Goal: Information Seeking & Learning: Learn about a topic

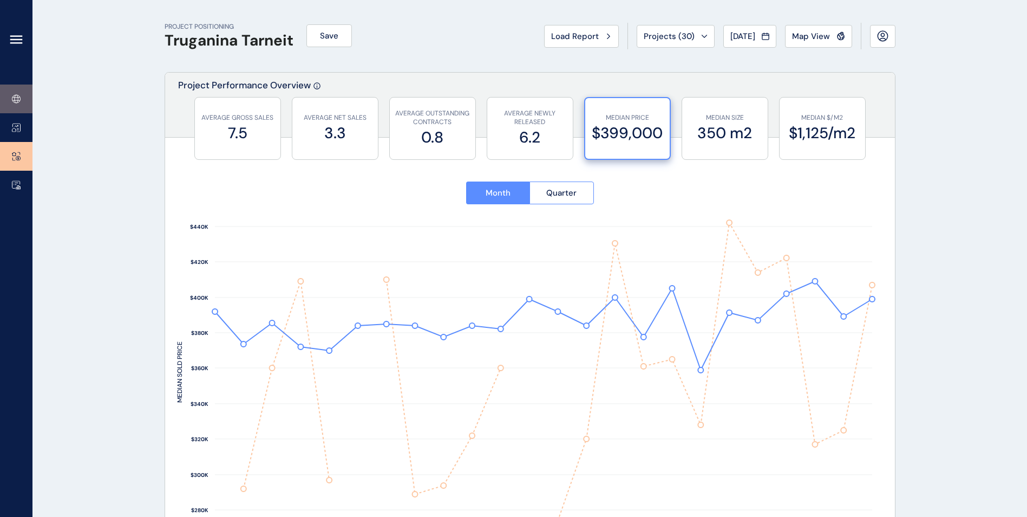
click at [19, 96] on icon at bounding box center [18, 99] width 4 height 8
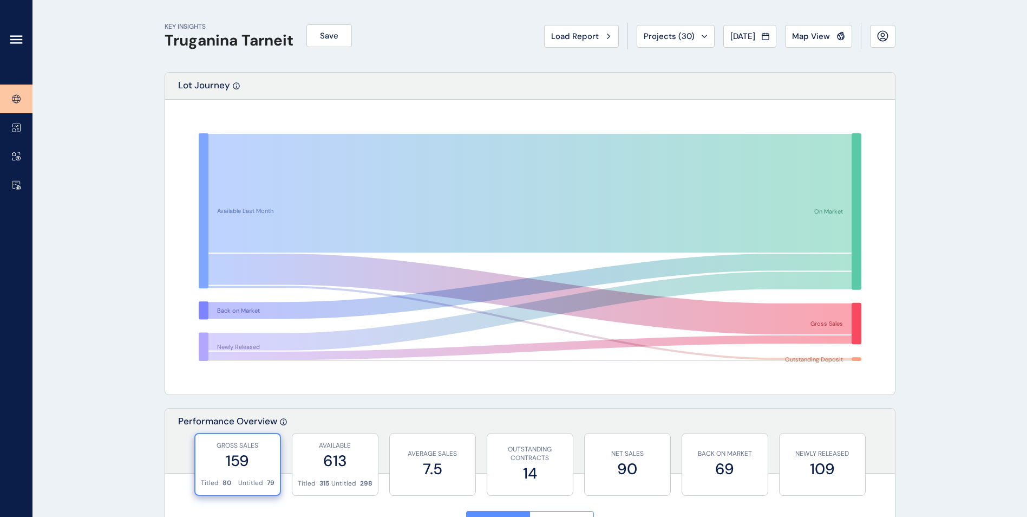
click at [15, 41] on icon at bounding box center [16, 39] width 13 height 13
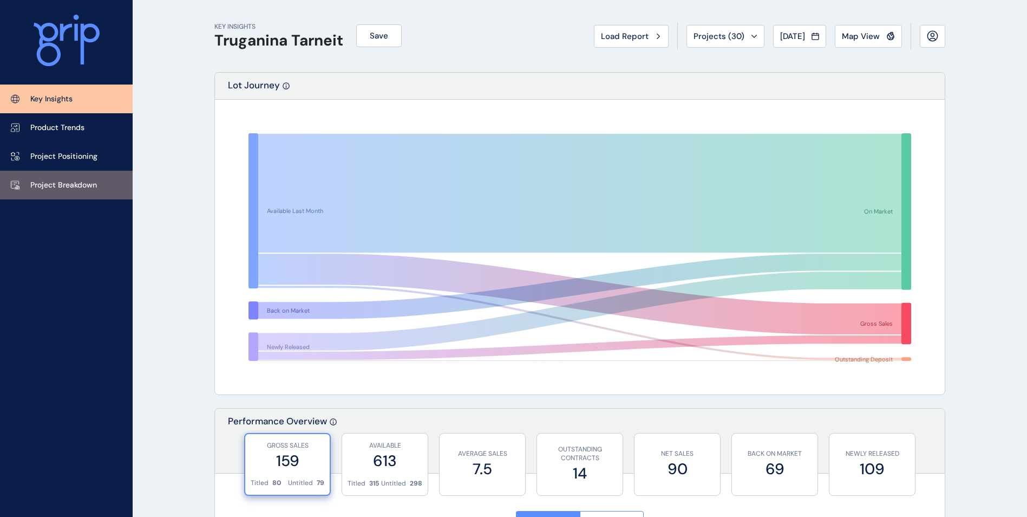
click at [55, 182] on p "Project Breakdown" at bounding box center [63, 185] width 67 height 11
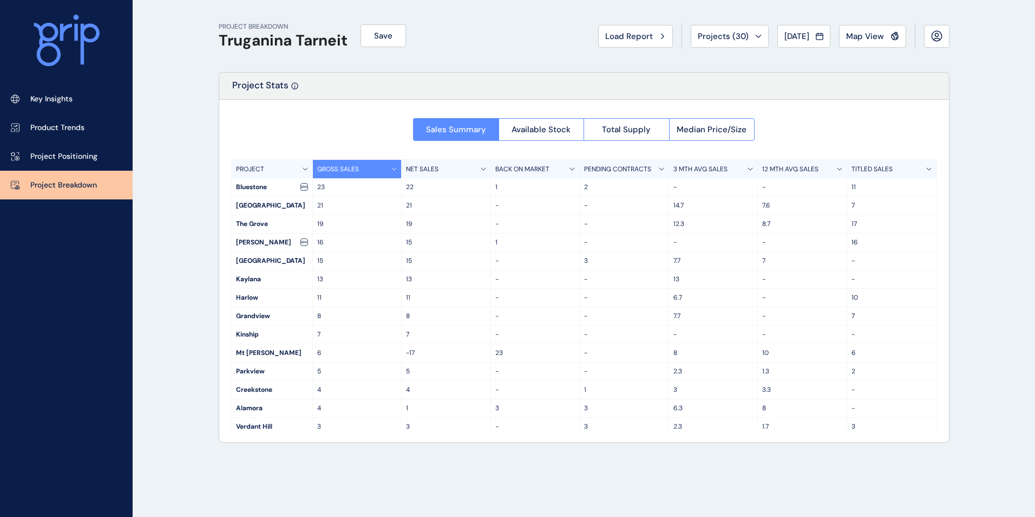
click at [838, 165] on div "12 MTH AVG SALES" at bounding box center [802, 169] width 89 height 18
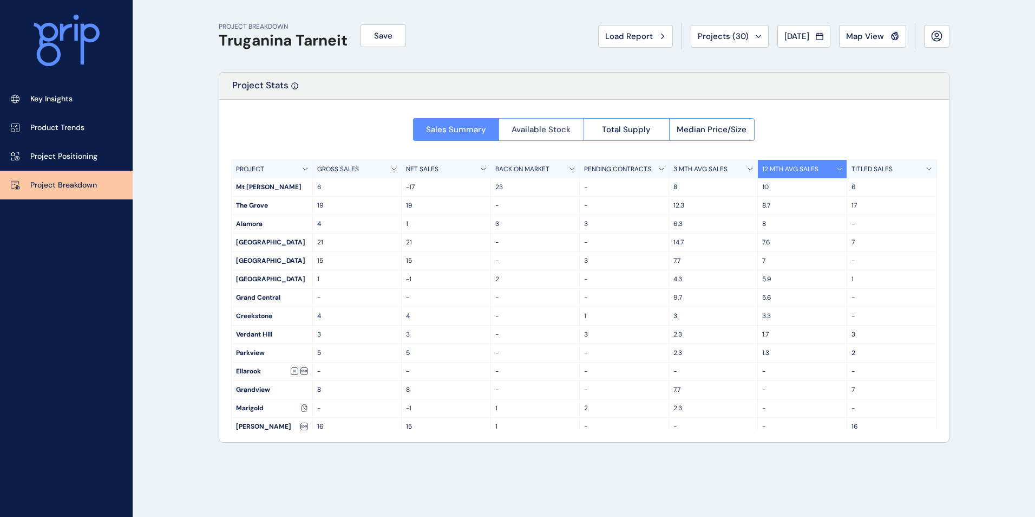
click at [542, 132] on span "Available Stock" at bounding box center [541, 129] width 59 height 11
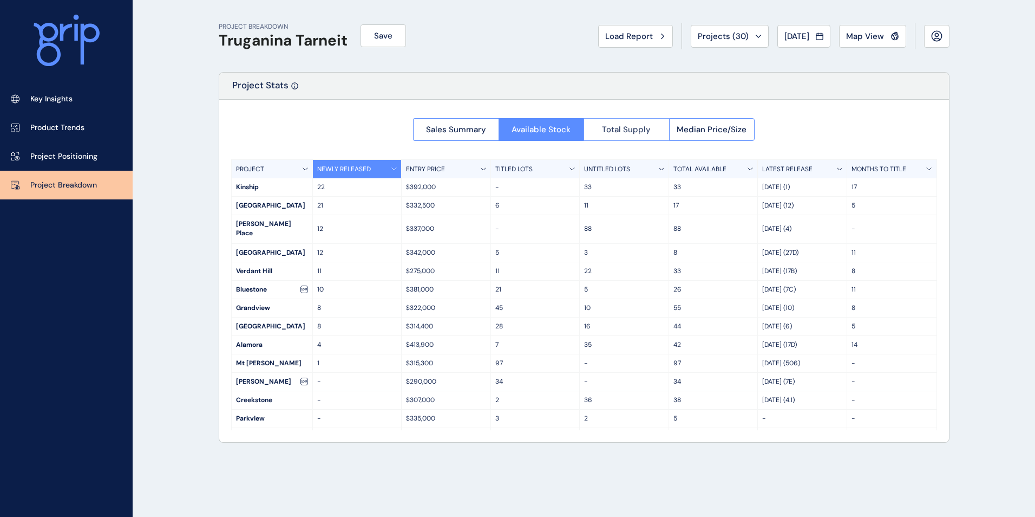
click at [636, 132] on span "Total Supply" at bounding box center [626, 129] width 49 height 11
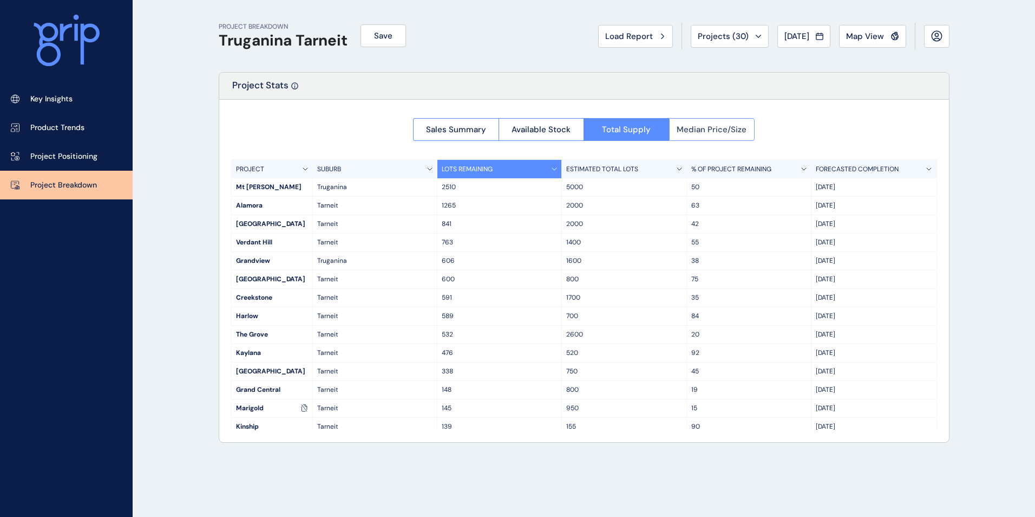
click at [709, 131] on span "Median Price/Size" at bounding box center [712, 129] width 70 height 11
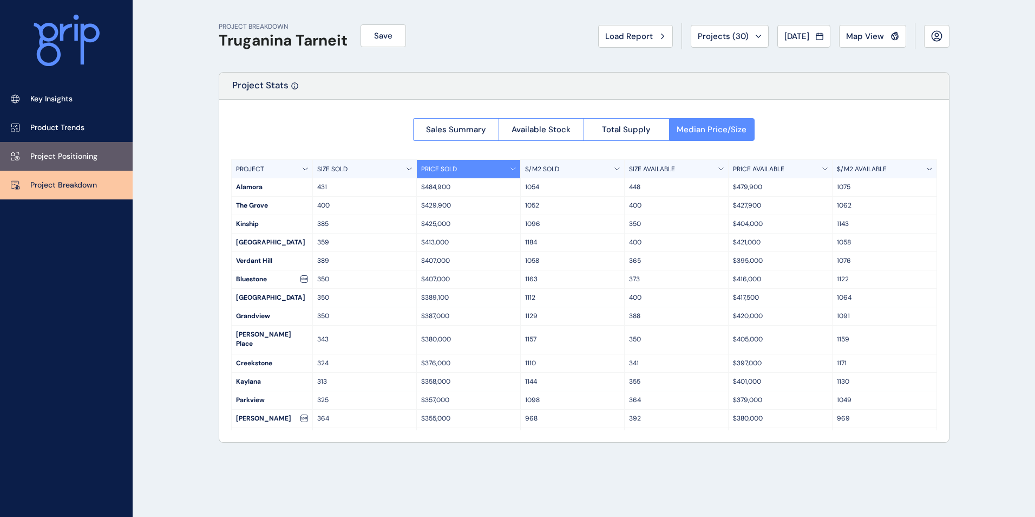
click at [57, 154] on p "Project Positioning" at bounding box center [63, 156] width 67 height 11
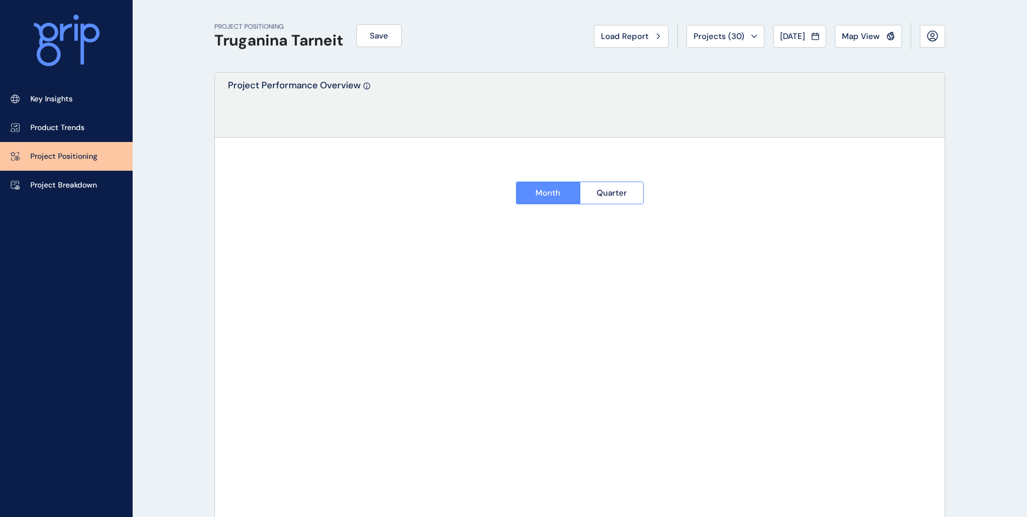
type input "*********"
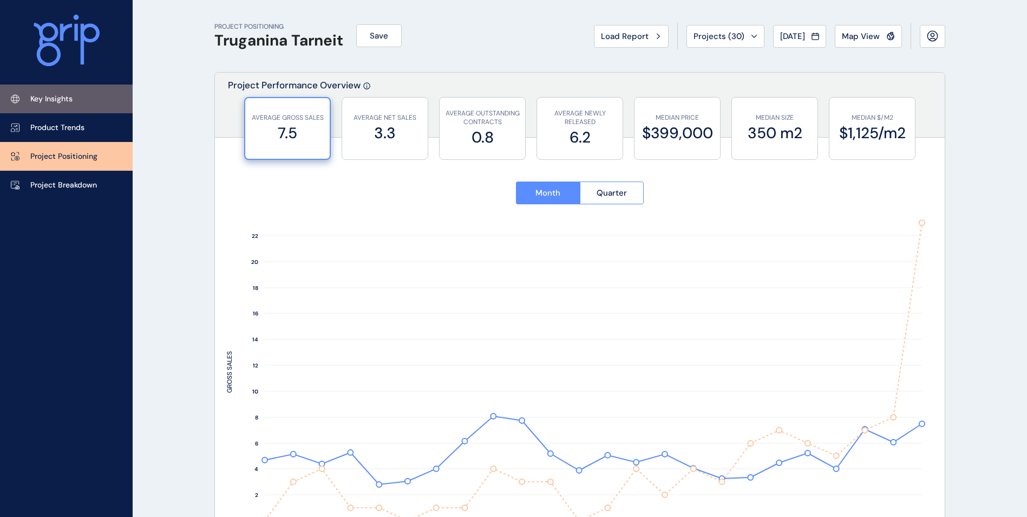
click at [35, 94] on p "Key Insights" at bounding box center [51, 99] width 42 height 11
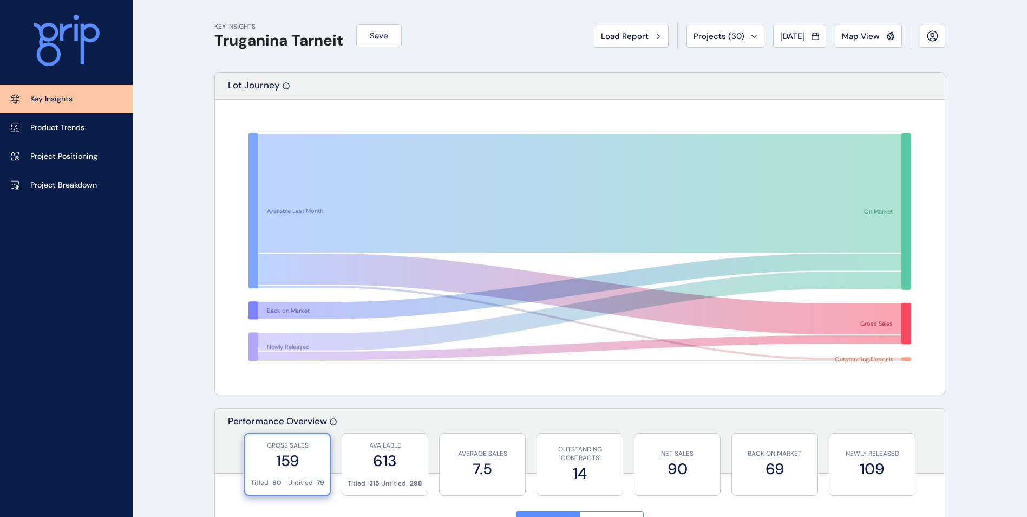
click at [663, 33] on div "Load Report Projects ( 30 ) [DATE] 2025 < > Jan No report is available for this…" at bounding box center [769, 36] width 351 height 27
click at [657, 37] on icon at bounding box center [658, 36] width 3 height 6
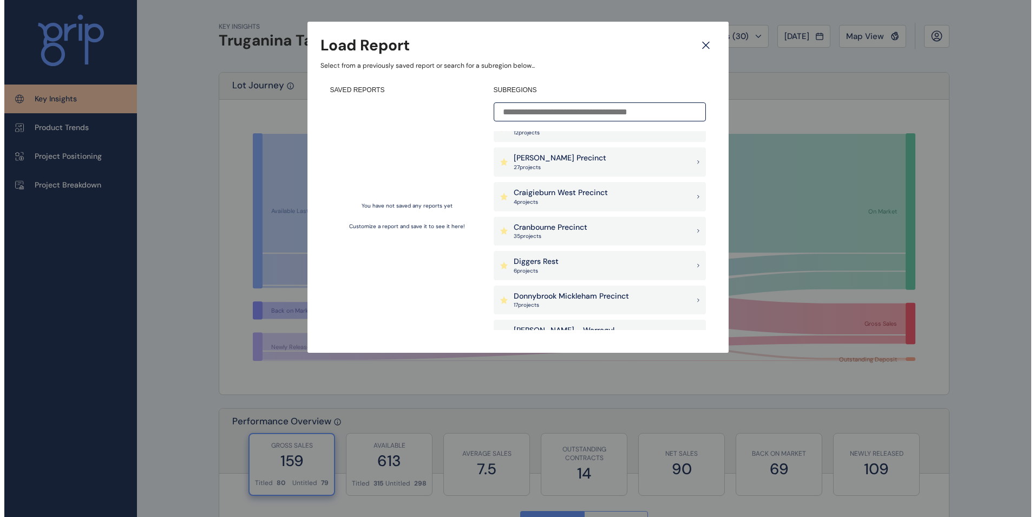
scroll to position [217, 0]
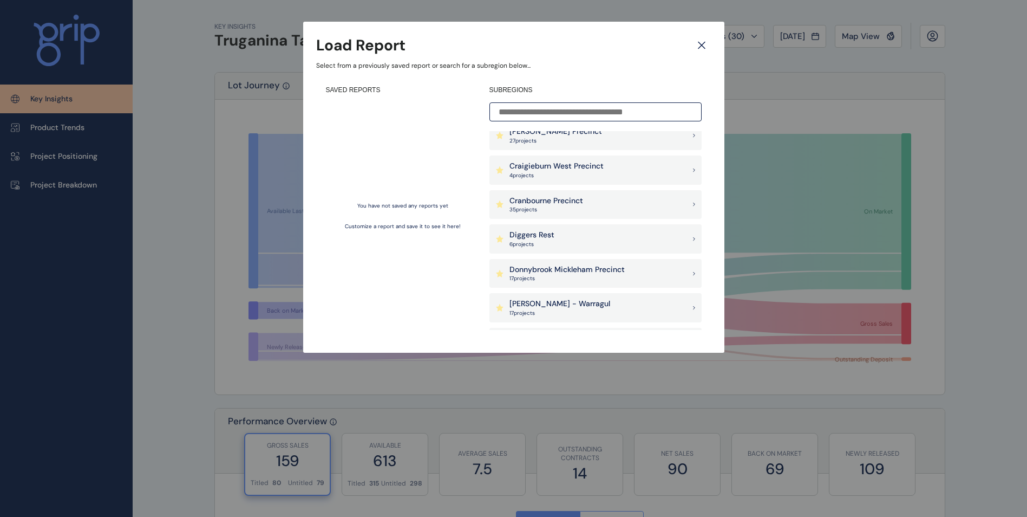
click at [681, 202] on div "Cranbourne Precinct 35 project s" at bounding box center [595, 204] width 212 height 29
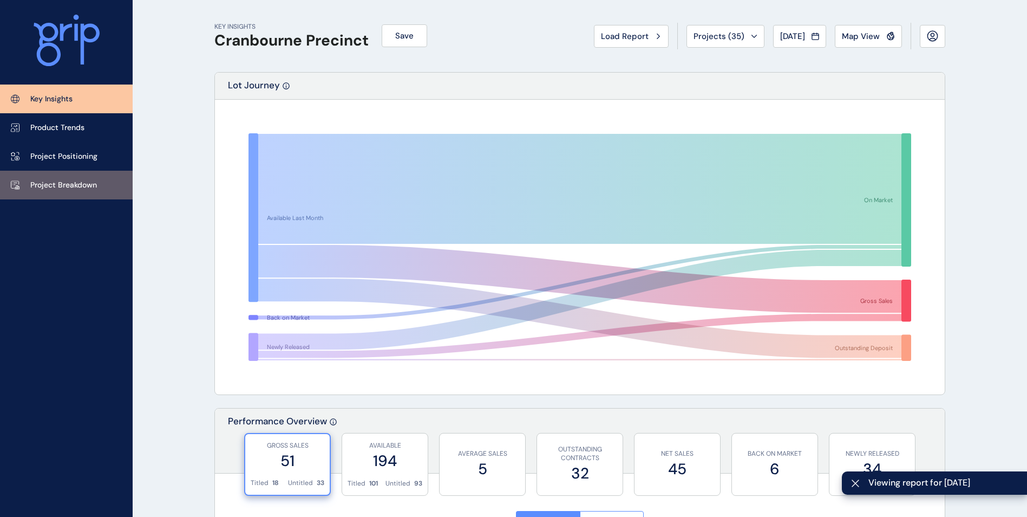
click at [76, 182] on p "Project Breakdown" at bounding box center [63, 185] width 67 height 11
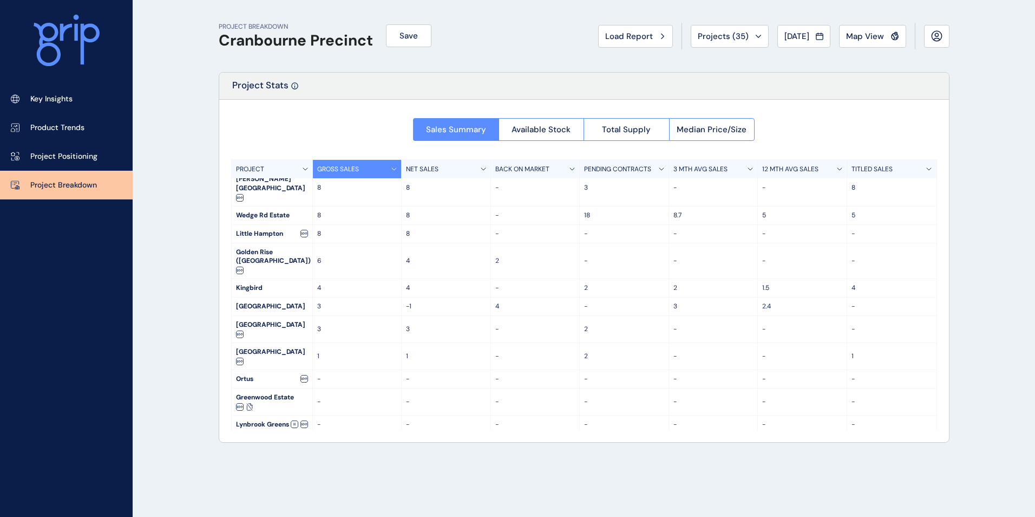
scroll to position [41, 0]
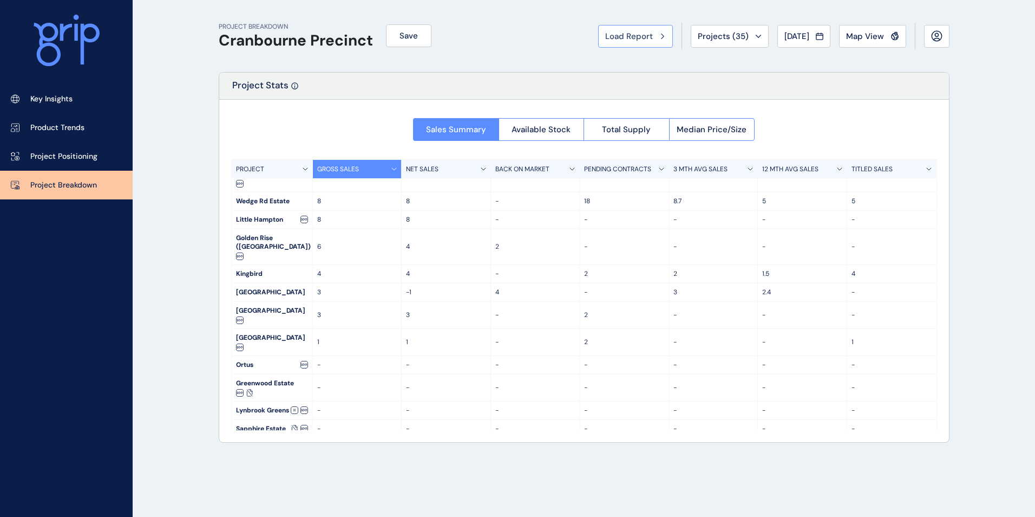
click at [637, 39] on span "Load Report" at bounding box center [629, 36] width 48 height 11
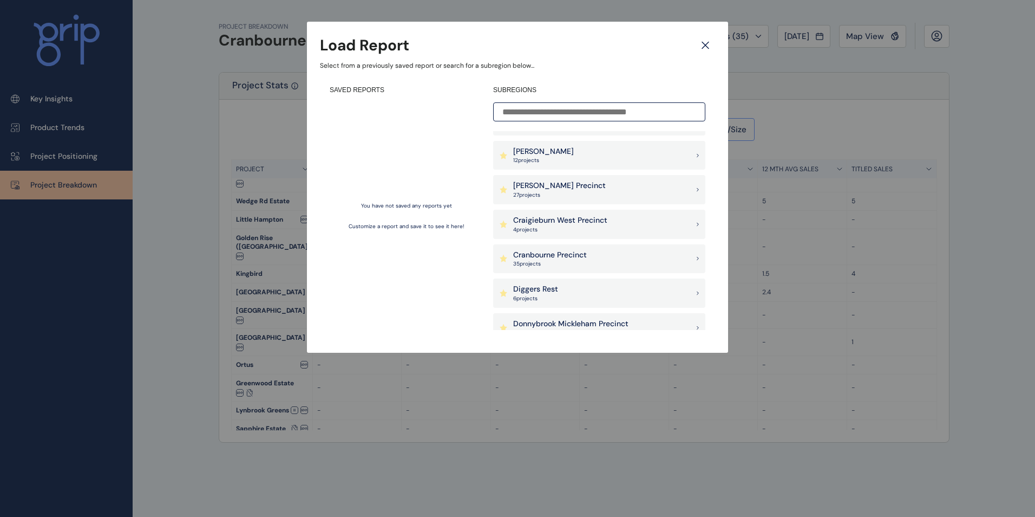
scroll to position [217, 0]
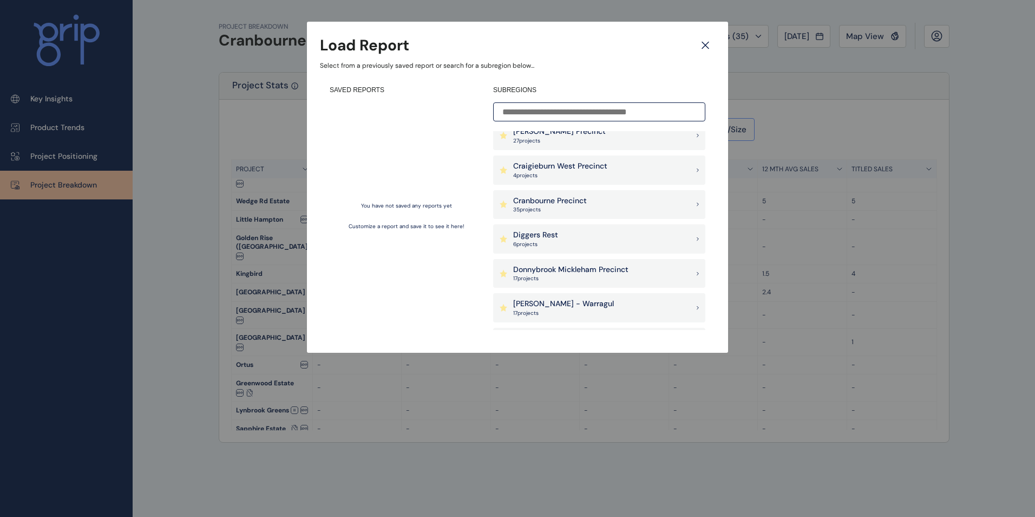
click at [581, 266] on p "Donnybrook Mickleham Precinct" at bounding box center [570, 269] width 115 height 11
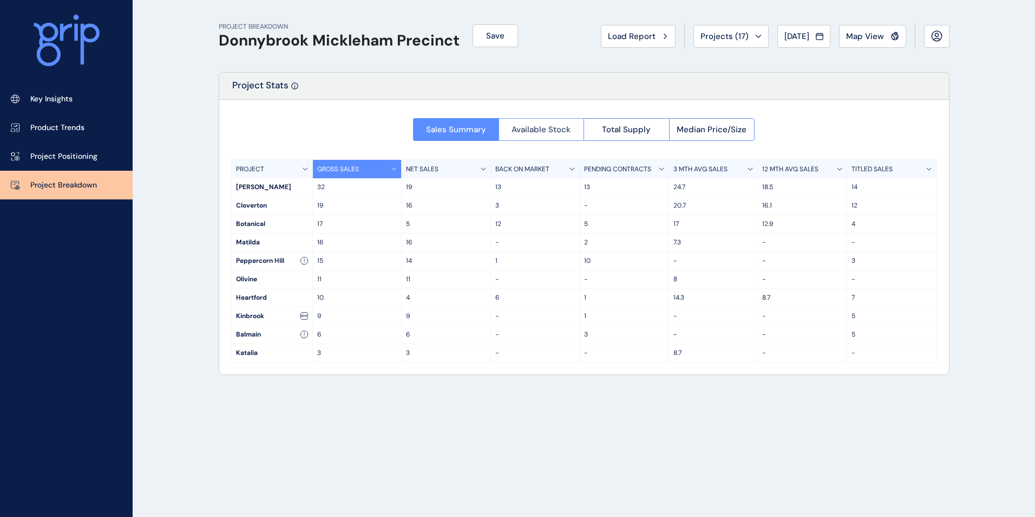
click at [562, 128] on span "Available Stock" at bounding box center [541, 129] width 59 height 11
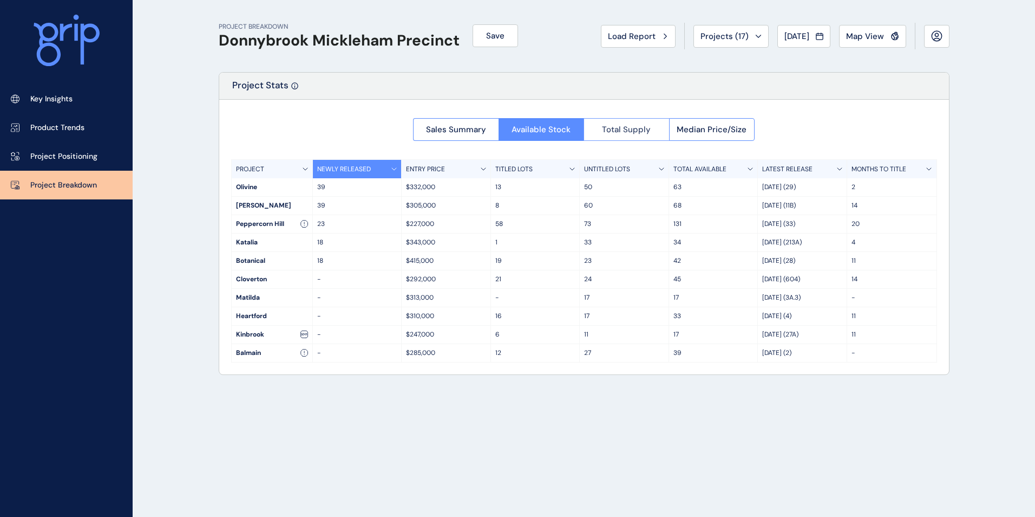
click at [616, 128] on span "Total Supply" at bounding box center [626, 129] width 49 height 11
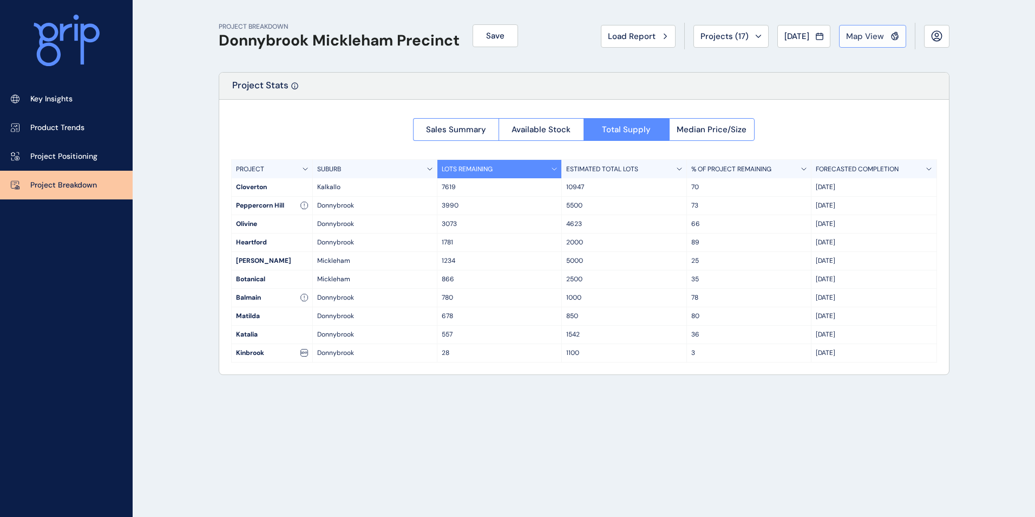
click at [886, 38] on div "Map View" at bounding box center [872, 36] width 53 height 11
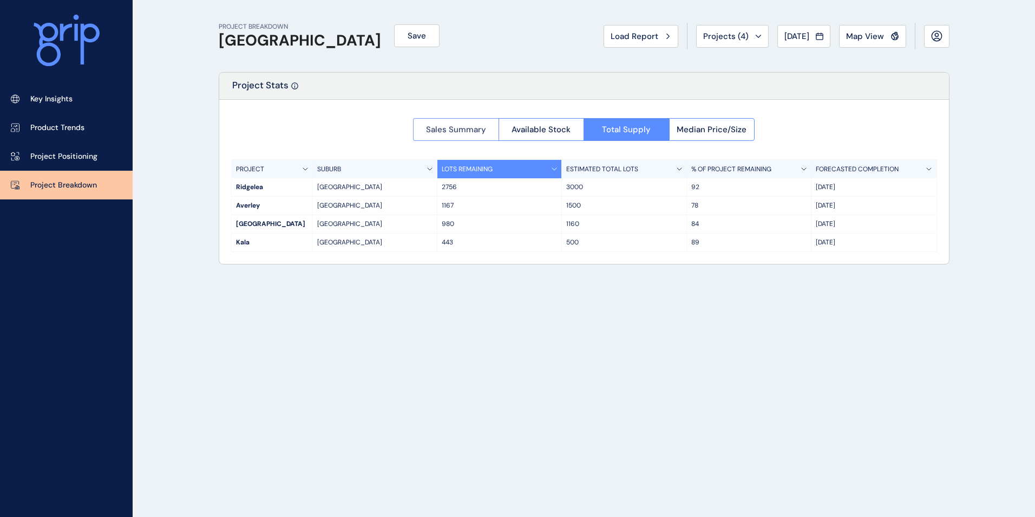
click at [451, 127] on span "Sales Summary" at bounding box center [456, 129] width 60 height 11
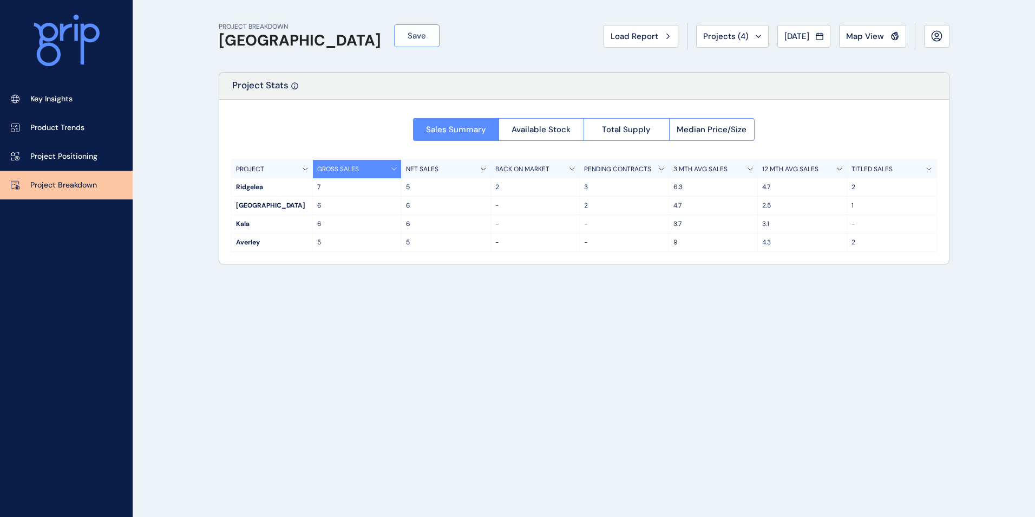
click at [408, 34] on span "Save" at bounding box center [417, 35] width 18 height 11
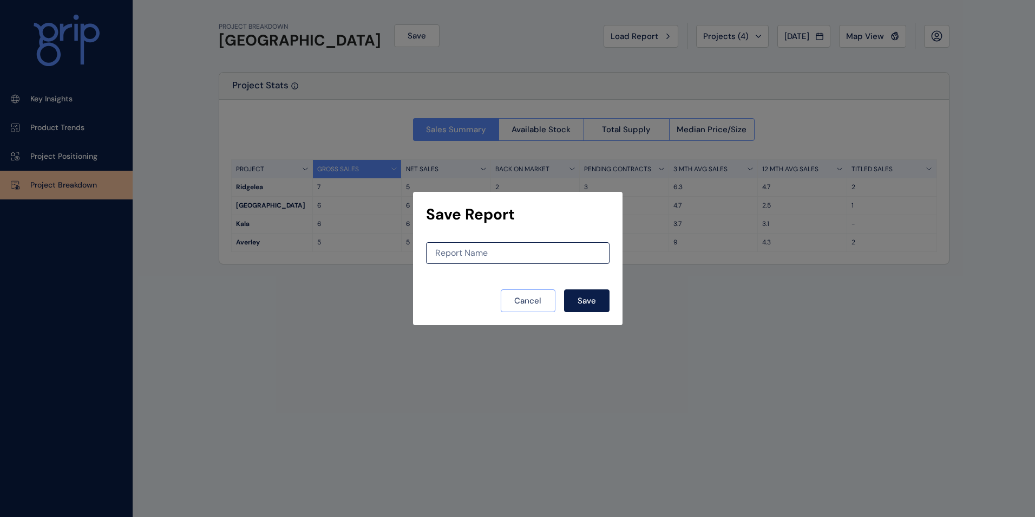
click at [536, 302] on span "Cancel" at bounding box center [527, 300] width 27 height 11
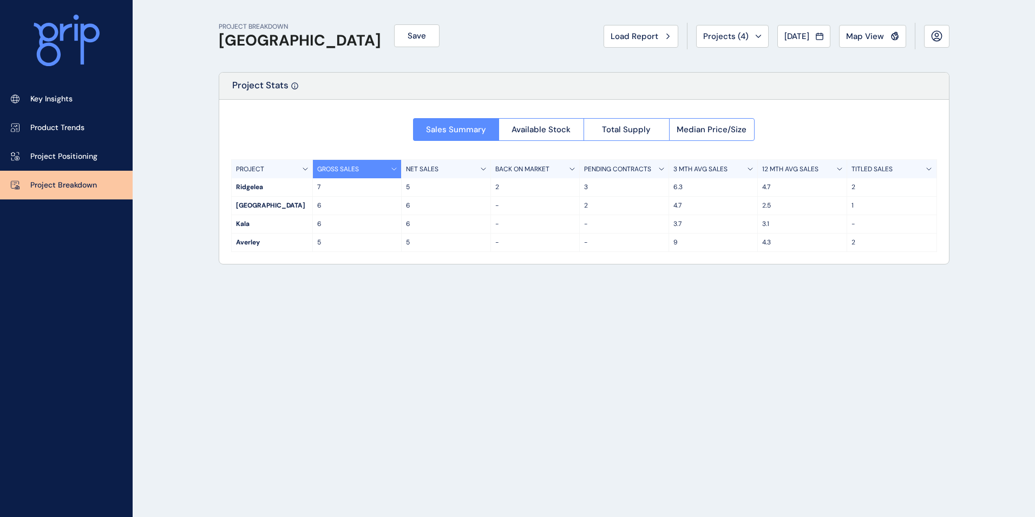
click at [294, 361] on div "PROJECT BREAKDOWN Pakenham East Save Load Report Projects ( 4 ) [DATE] 2025 < >…" at bounding box center [584, 258] width 758 height 517
click at [936, 33] on icon at bounding box center [936, 35] width 11 height 11
click at [989, 71] on div "PROJECT BREAKDOWN Pakenham East Save Load Report Projects ( 4 ) [DATE] 2025 < >…" at bounding box center [517, 258] width 1035 height 517
click at [54, 101] on p "Key Insights" at bounding box center [51, 99] width 42 height 11
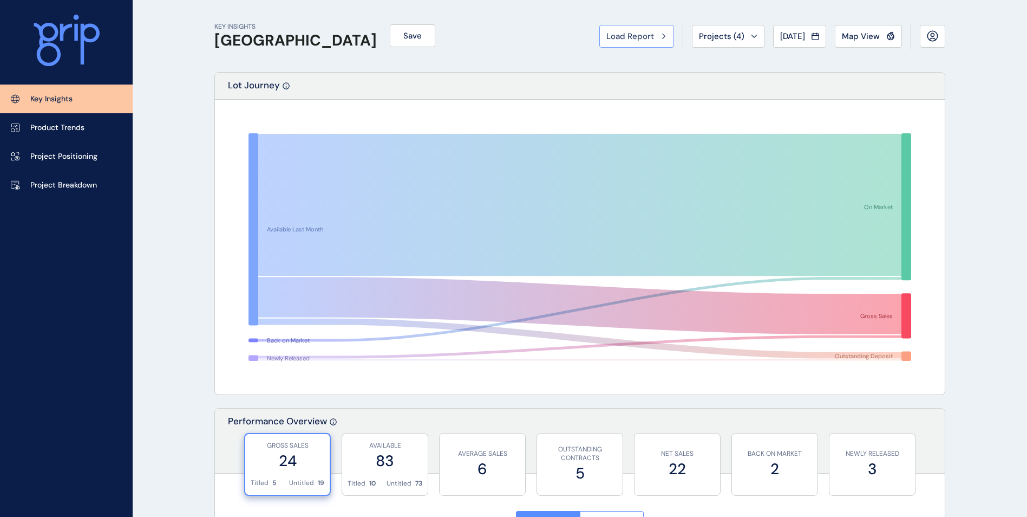
click at [628, 38] on span "Load Report" at bounding box center [630, 36] width 48 height 11
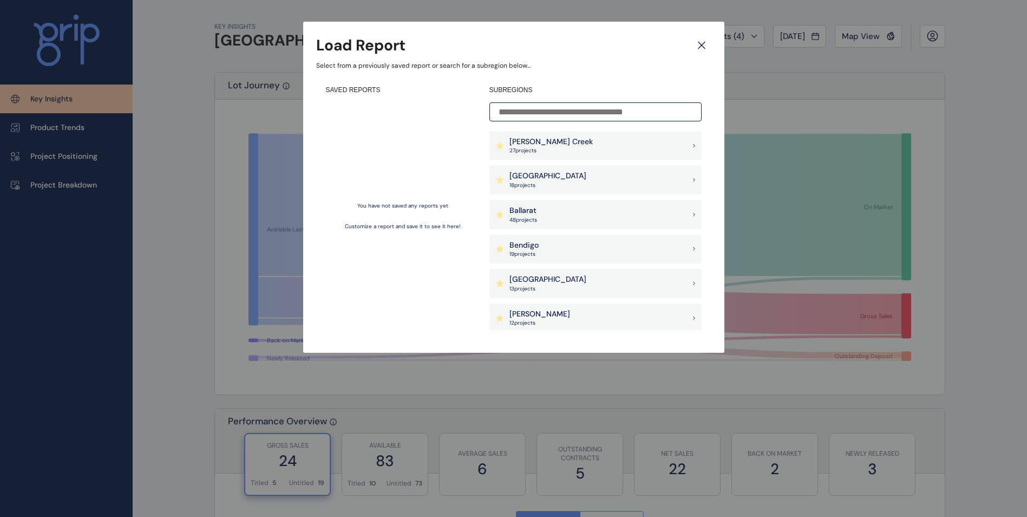
click at [539, 139] on p "[PERSON_NAME] Creek" at bounding box center [550, 141] width 83 height 11
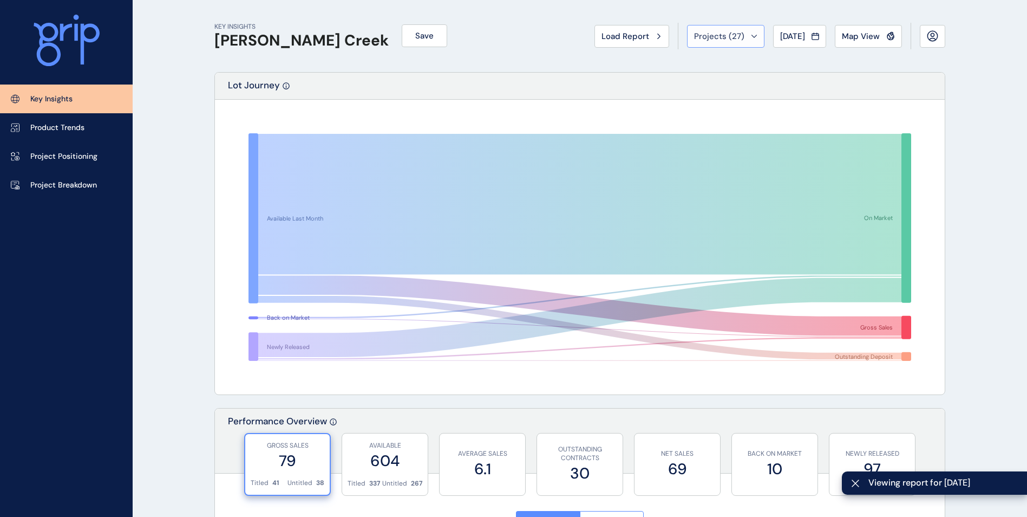
click at [750, 36] on button "Projects ( 27 )" at bounding box center [725, 36] width 77 height 23
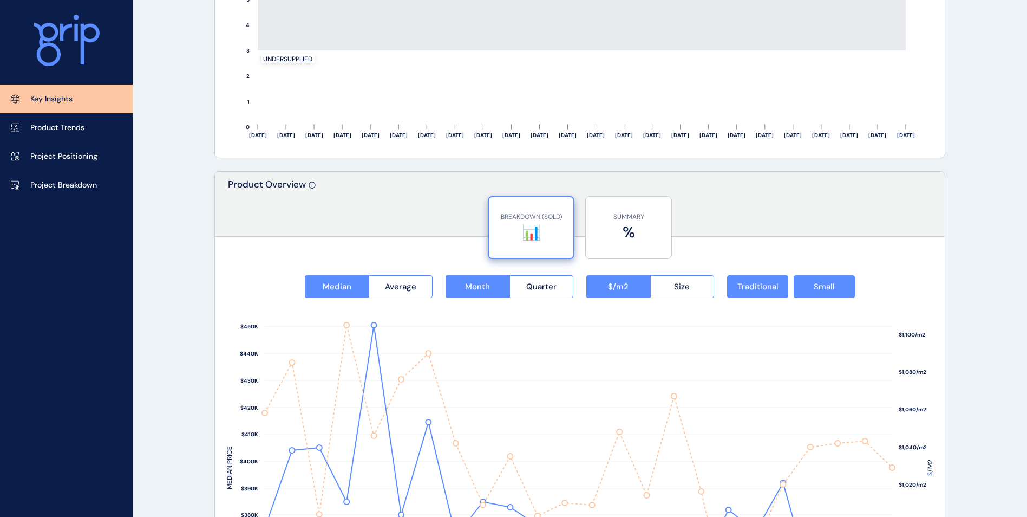
scroll to position [1191, 0]
click at [644, 215] on p "SUMMARY" at bounding box center [628, 216] width 75 height 9
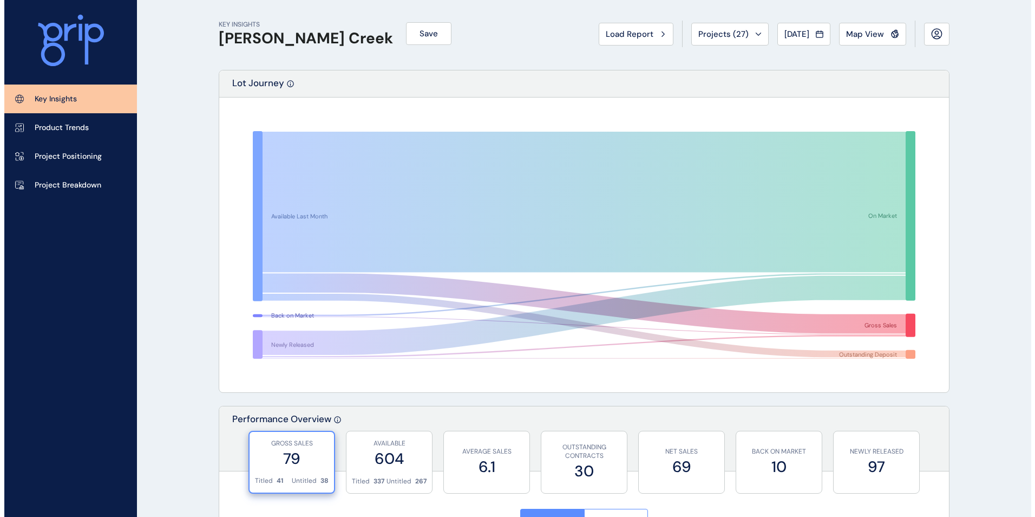
scroll to position [0, 0]
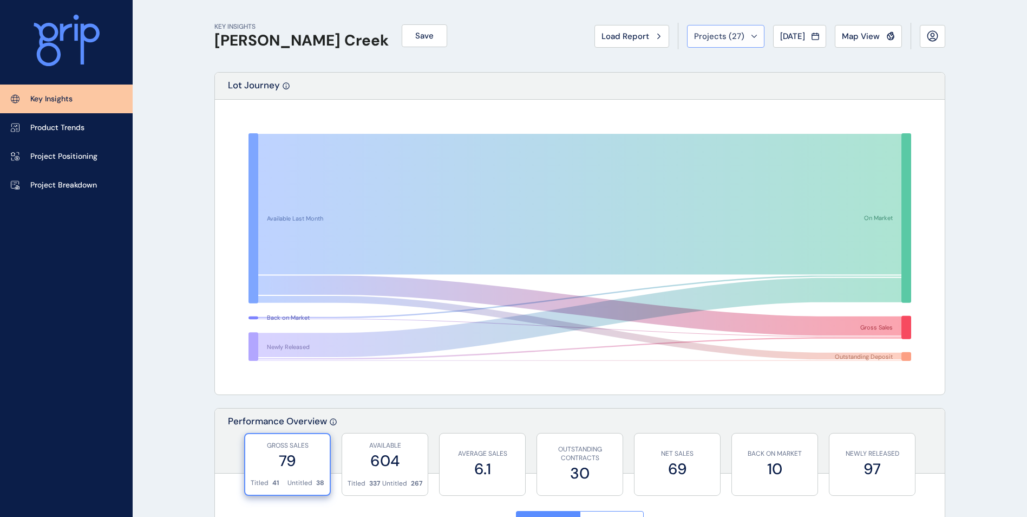
click at [751, 36] on icon at bounding box center [754, 36] width 6 height 3
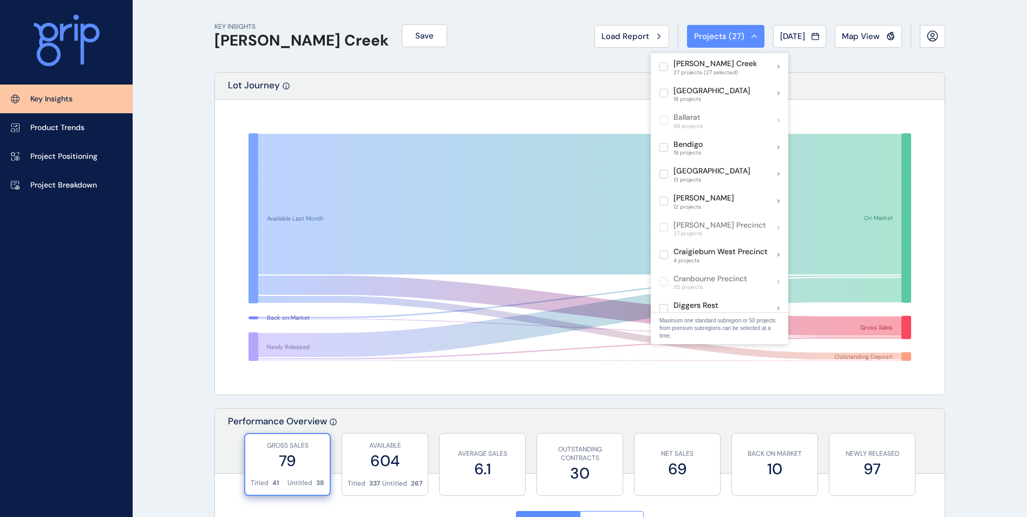
click at [751, 36] on icon at bounding box center [754, 36] width 6 height 3
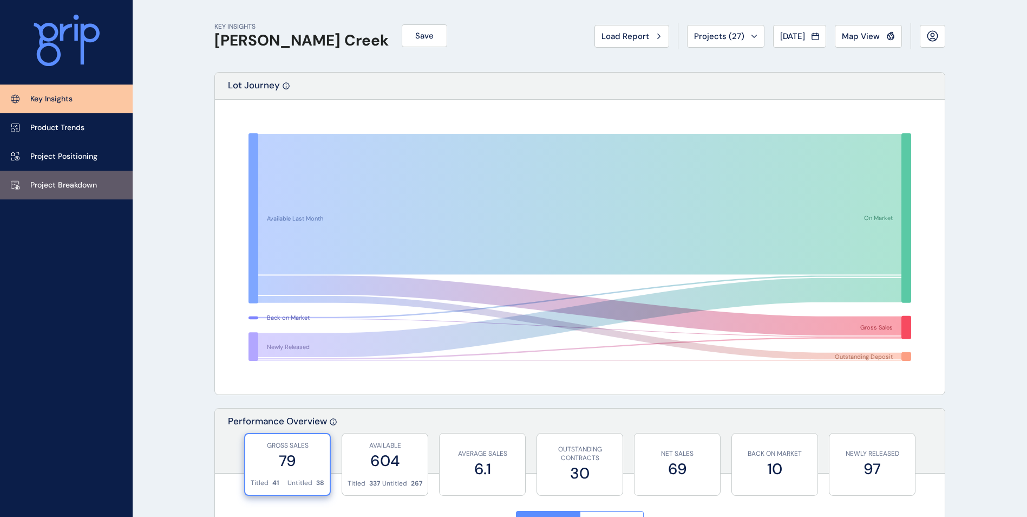
click at [50, 189] on p "Project Breakdown" at bounding box center [63, 185] width 67 height 11
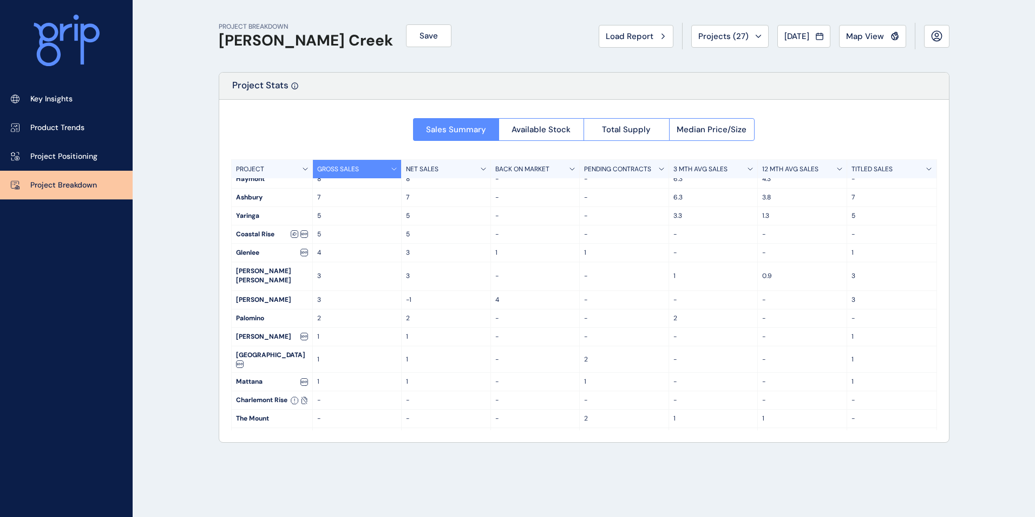
scroll to position [116, 0]
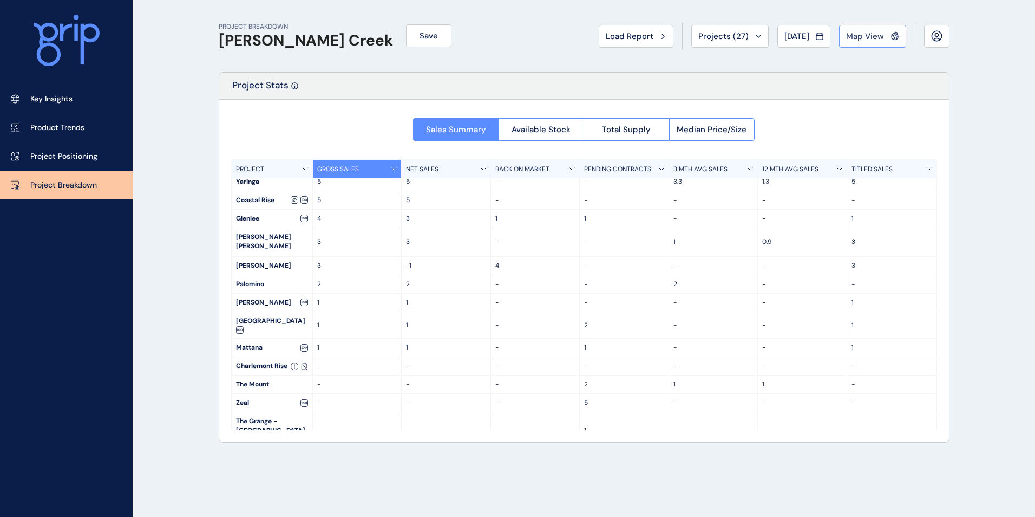
click at [875, 37] on span "Map View" at bounding box center [865, 36] width 38 height 11
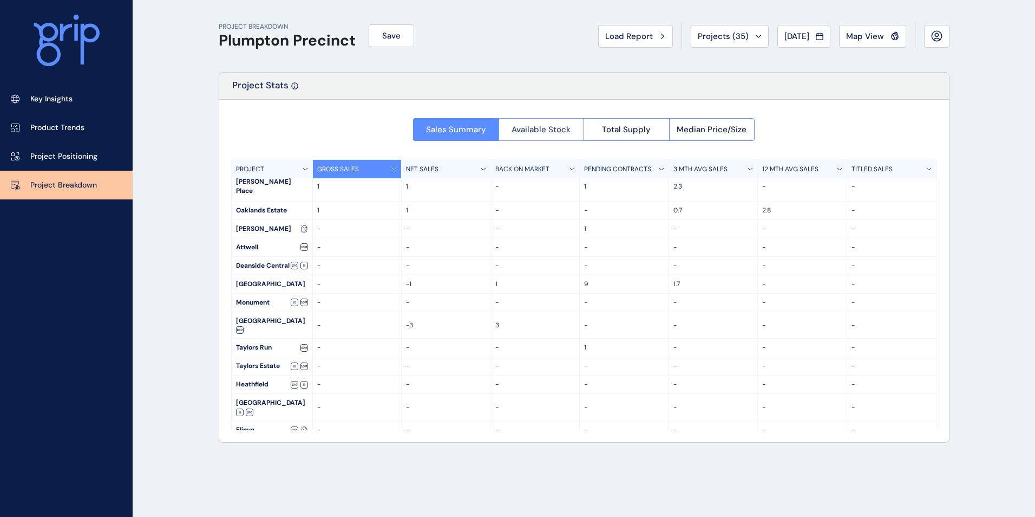
click at [522, 129] on span "Available Stock" at bounding box center [541, 129] width 59 height 11
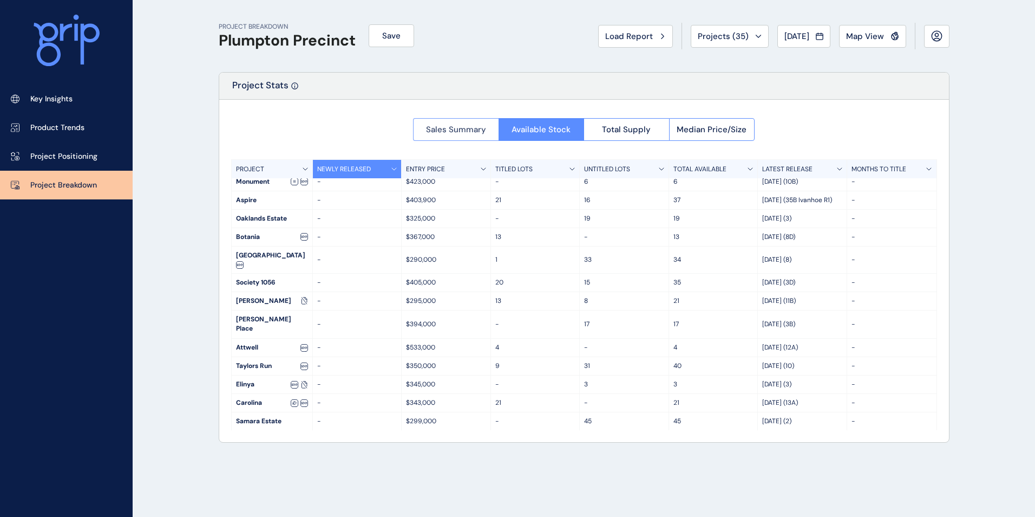
click at [441, 126] on span "Sales Summary" at bounding box center [456, 129] width 60 height 11
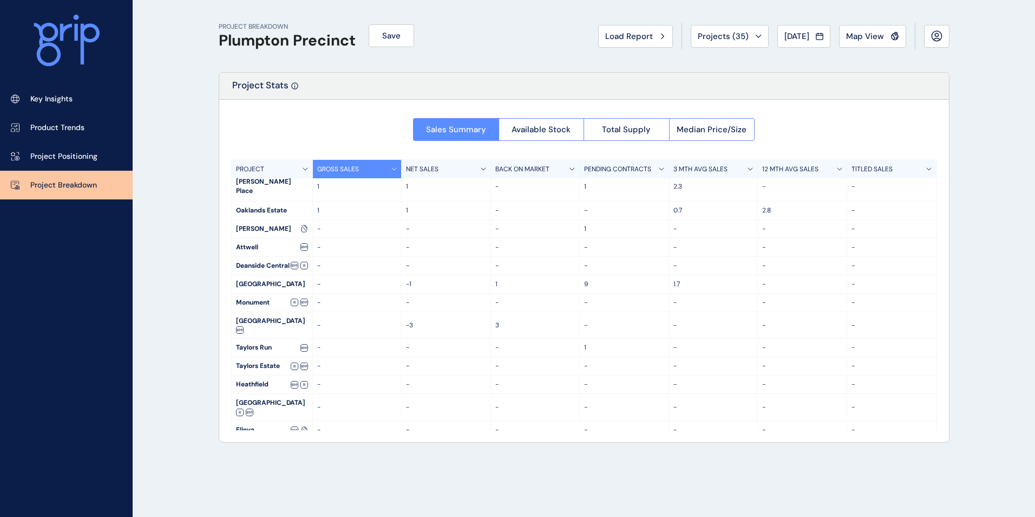
click at [391, 167] on div "GROSS SALES" at bounding box center [357, 169] width 89 height 18
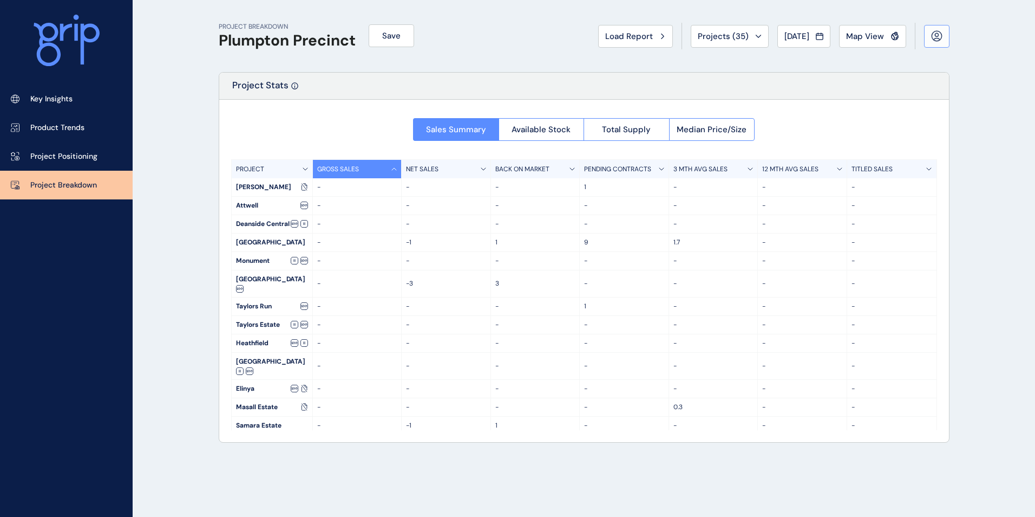
click at [933, 31] on icon at bounding box center [936, 35] width 11 height 11
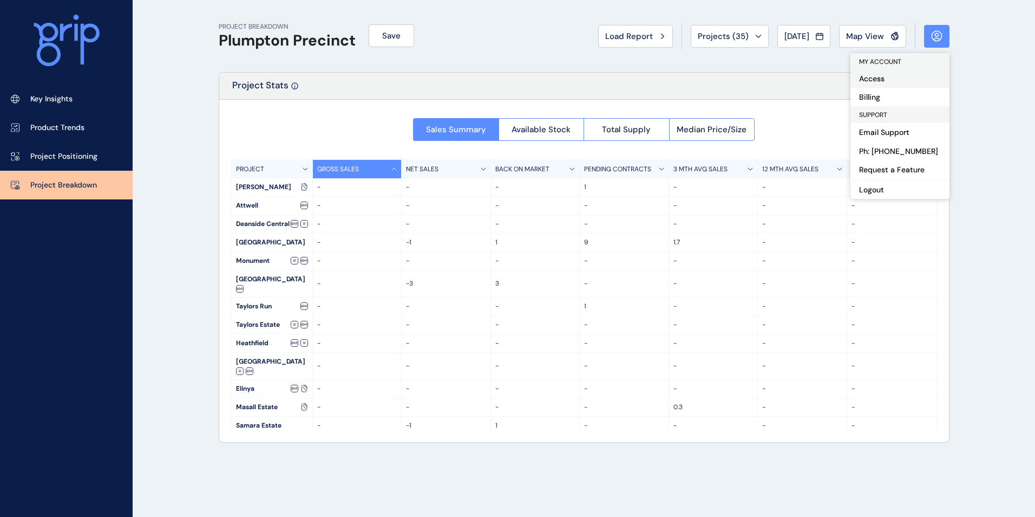
click at [883, 80] on button "Access" at bounding box center [900, 78] width 99 height 18
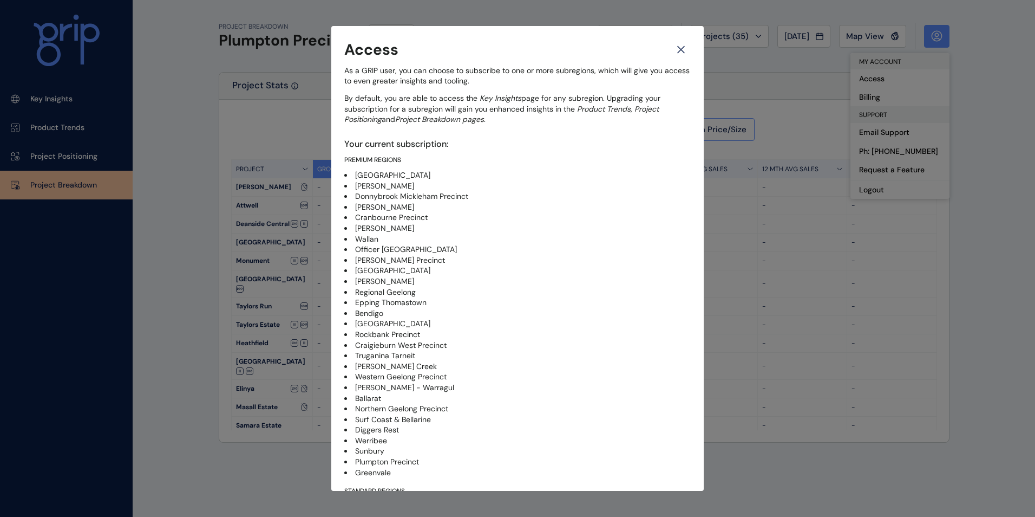
scroll to position [102, 0]
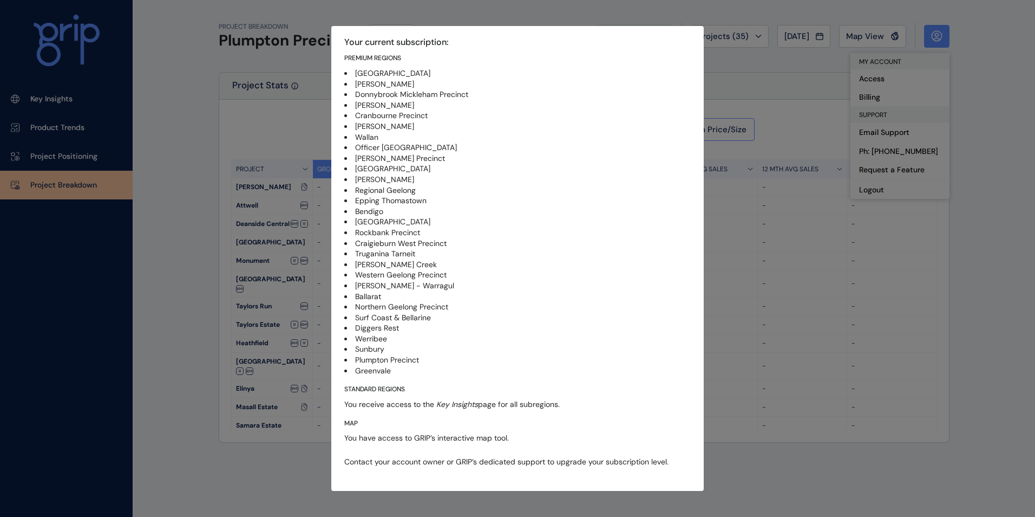
click at [838, 472] on div "Access As a GRIP user, you can choose to subscribe to one or more subregions, w…" at bounding box center [517, 258] width 1035 height 517
click at [977, 68] on div "Access As a GRIP user, you can choose to subscribe to one or more subregions, w…" at bounding box center [517, 258] width 1035 height 517
click at [650, 32] on div "Access As a GRIP user, you can choose to subscribe to one or more subregions, w…" at bounding box center [517, 258] width 372 height 465
click at [501, 11] on div "Access As a GRIP user, you can choose to subscribe to one or more subregions, w…" at bounding box center [517, 258] width 1035 height 517
click at [297, 487] on div "Access As a GRIP user, you can choose to subscribe to one or more subregions, w…" at bounding box center [517, 258] width 1035 height 517
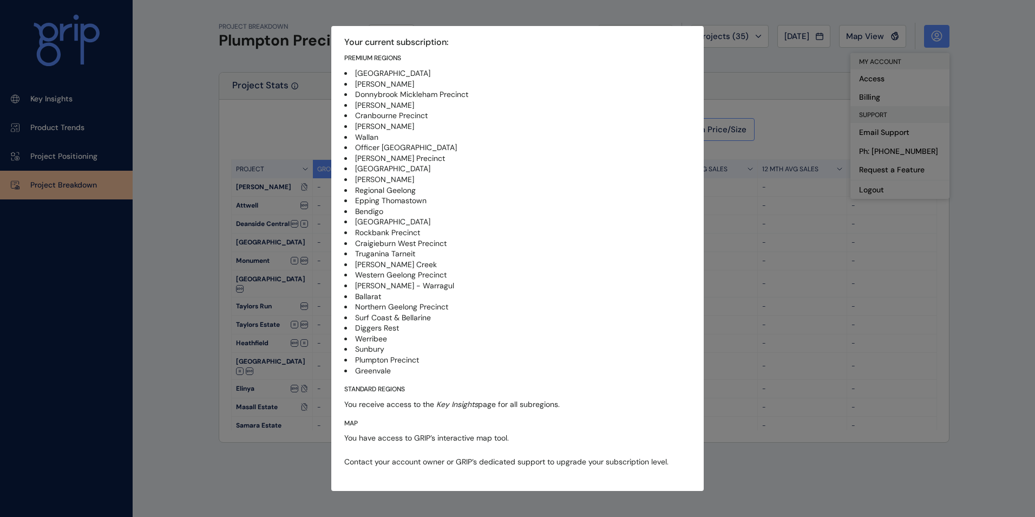
click at [770, 513] on div "Access As a GRIP user, you can choose to subscribe to one or more subregions, w…" at bounding box center [517, 258] width 1035 height 517
click at [894, 64] on div "Access As a GRIP user, you can choose to subscribe to one or more subregions, w…" at bounding box center [517, 258] width 1035 height 517
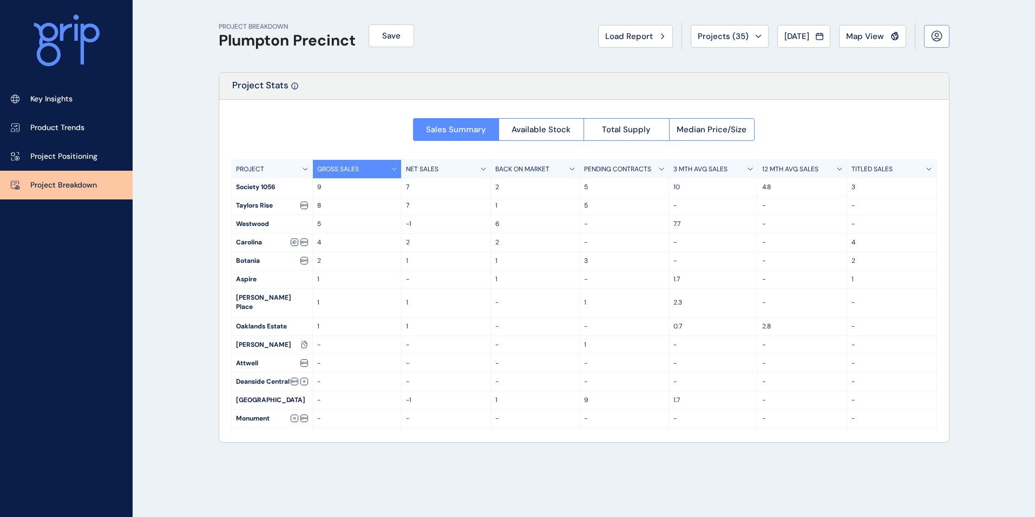
click at [935, 41] on icon at bounding box center [937, 36] width 10 height 10
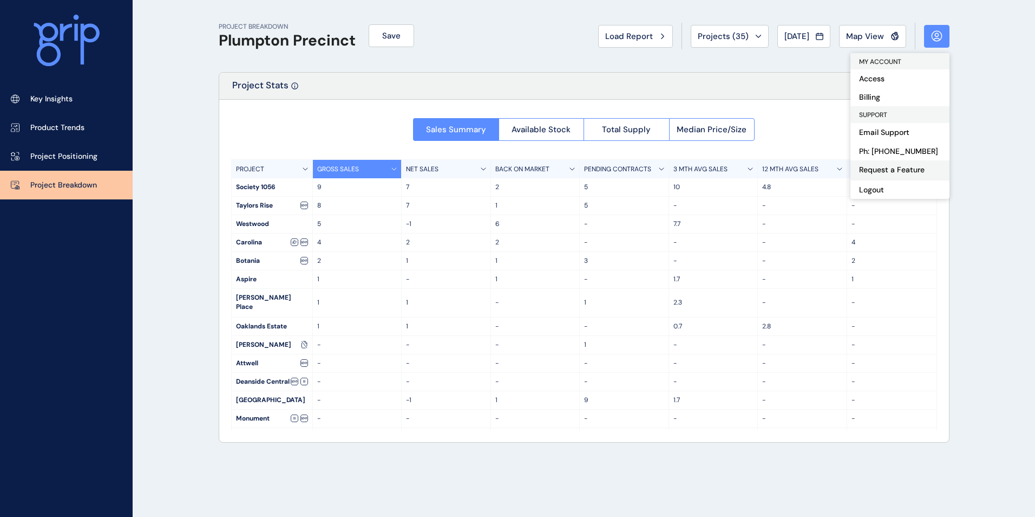
click at [896, 170] on link "Request a Feature" at bounding box center [900, 169] width 99 height 19
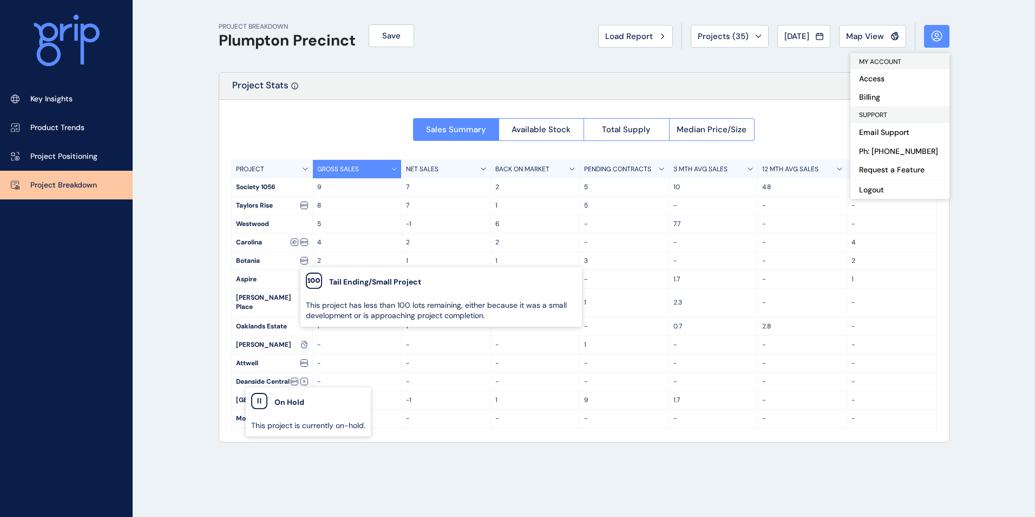
click at [888, 62] on span "MY ACCOUNT" at bounding box center [880, 61] width 42 height 9
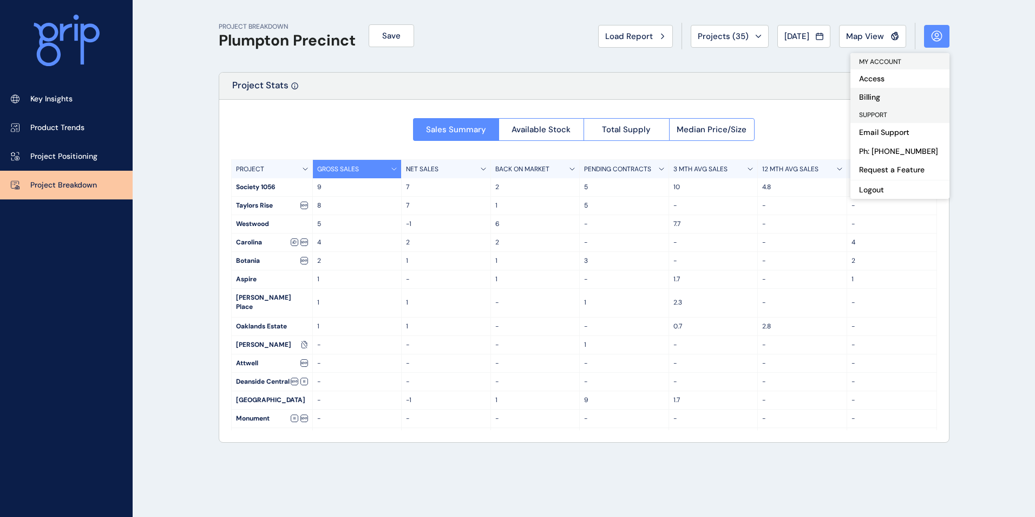
click at [874, 94] on button "Billing" at bounding box center [900, 97] width 99 height 18
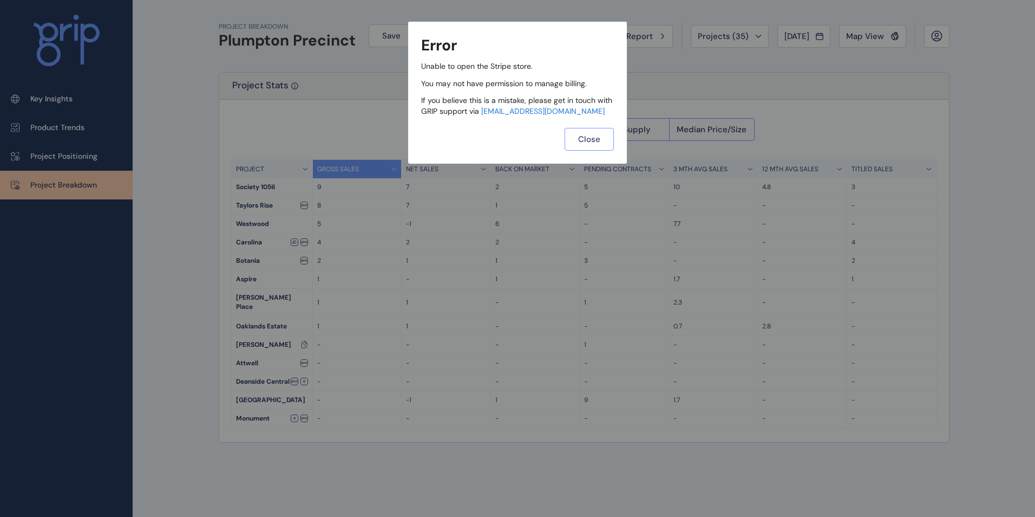
click at [589, 140] on span "Close" at bounding box center [589, 139] width 22 height 11
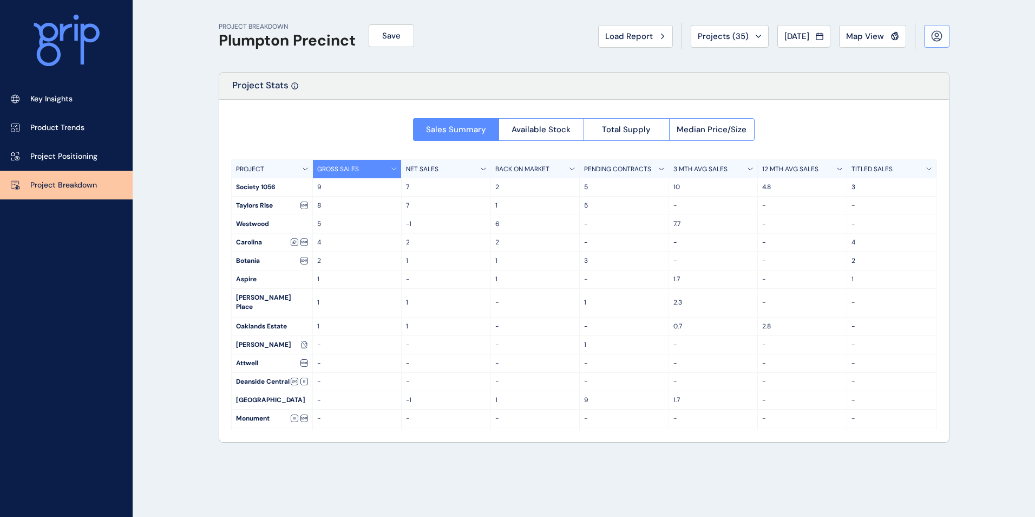
click at [937, 34] on icon at bounding box center [936, 35] width 11 height 11
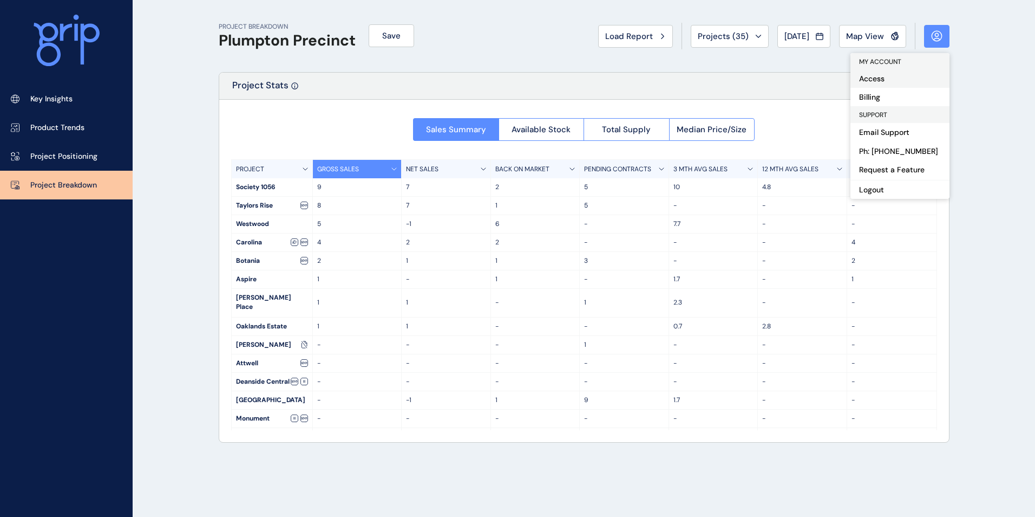
click at [890, 80] on button "Access" at bounding box center [900, 78] width 99 height 18
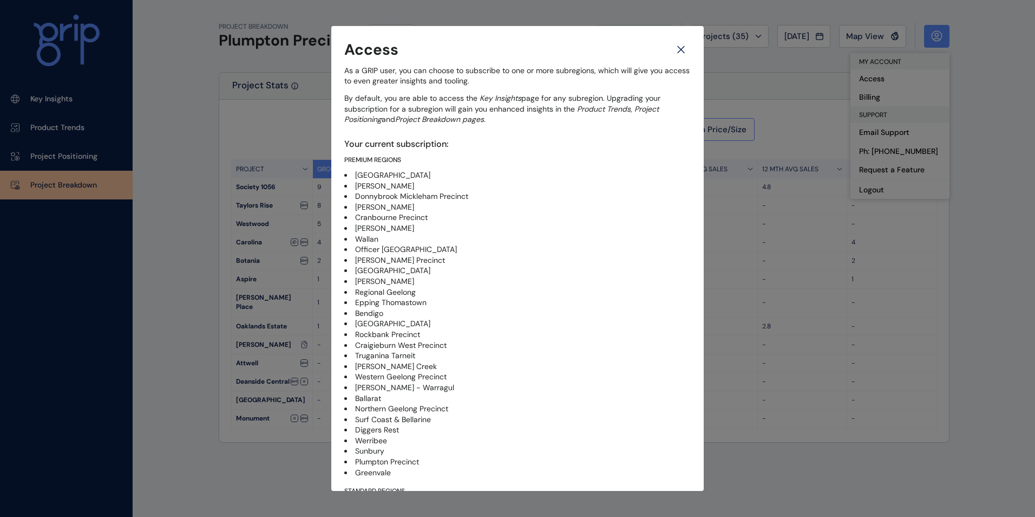
click at [678, 48] on icon at bounding box center [681, 49] width 6 height 6
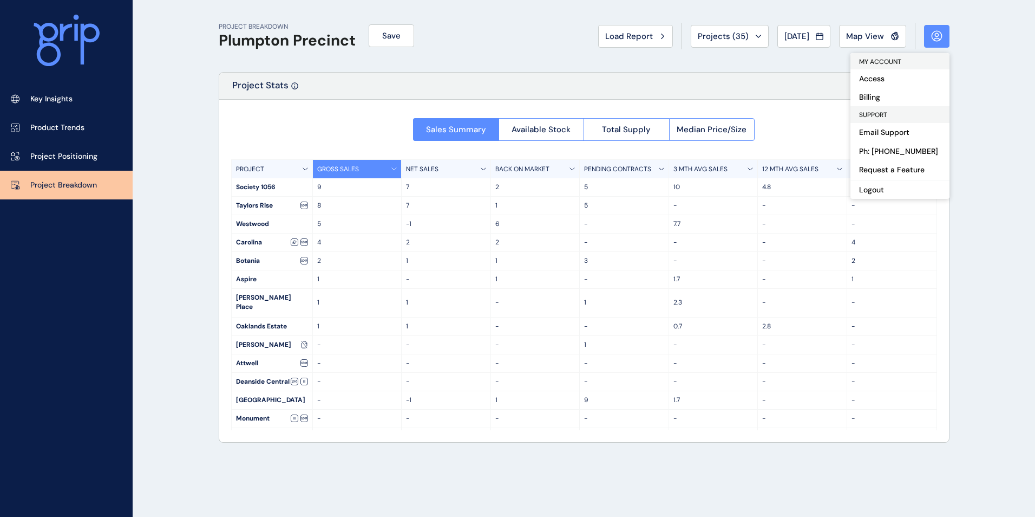
click at [999, 60] on div "PROJECT BREAKDOWN Plumpton Precinct Save Load Report Projects ( 35 ) Jul 2025 2…" at bounding box center [517, 258] width 1035 height 517
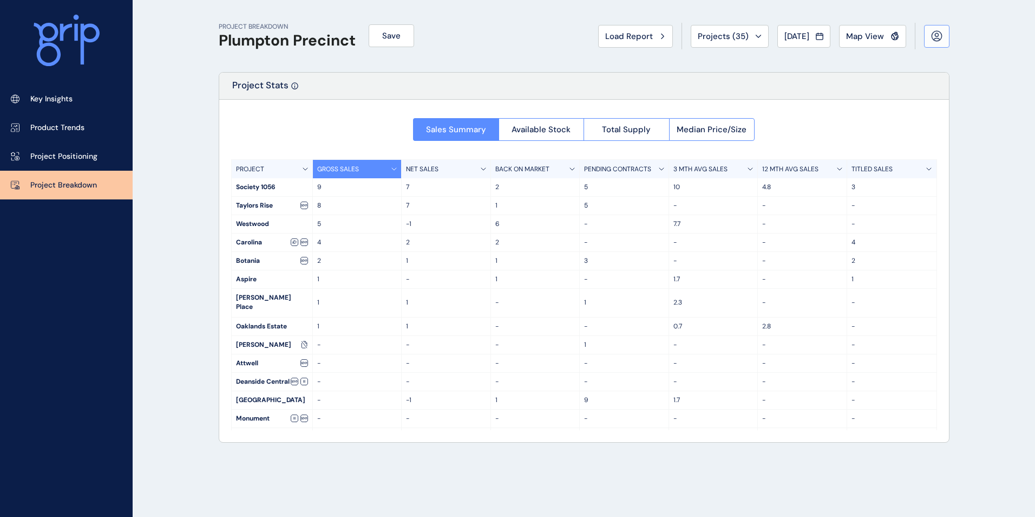
click at [938, 37] on icon at bounding box center [936, 35] width 11 height 11
click at [1009, 68] on div "PROJECT BREAKDOWN Plumpton Precinct Save Load Report Projects ( 35 ) Jul 2025 2…" at bounding box center [517, 258] width 1035 height 517
click at [934, 34] on icon at bounding box center [936, 35] width 11 height 11
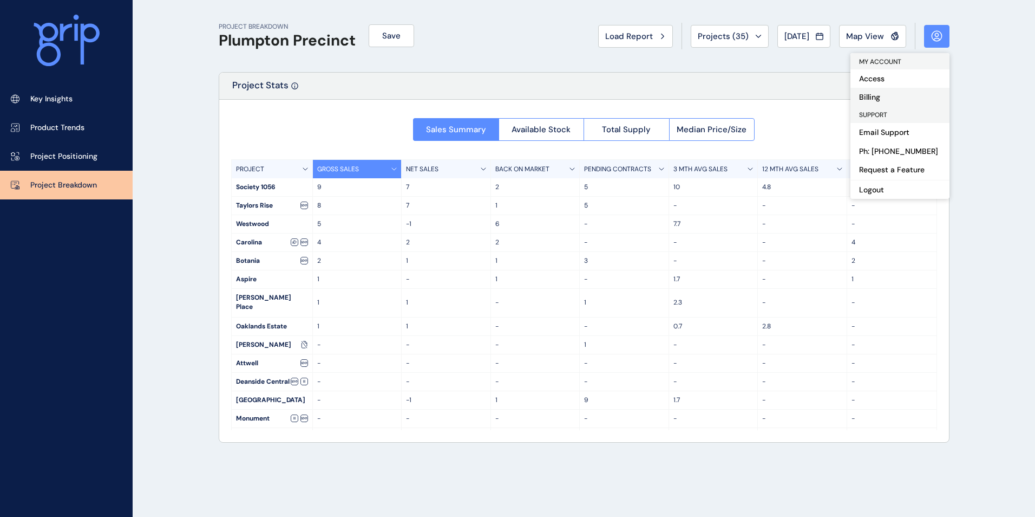
click at [876, 94] on button "Billing" at bounding box center [900, 97] width 99 height 18
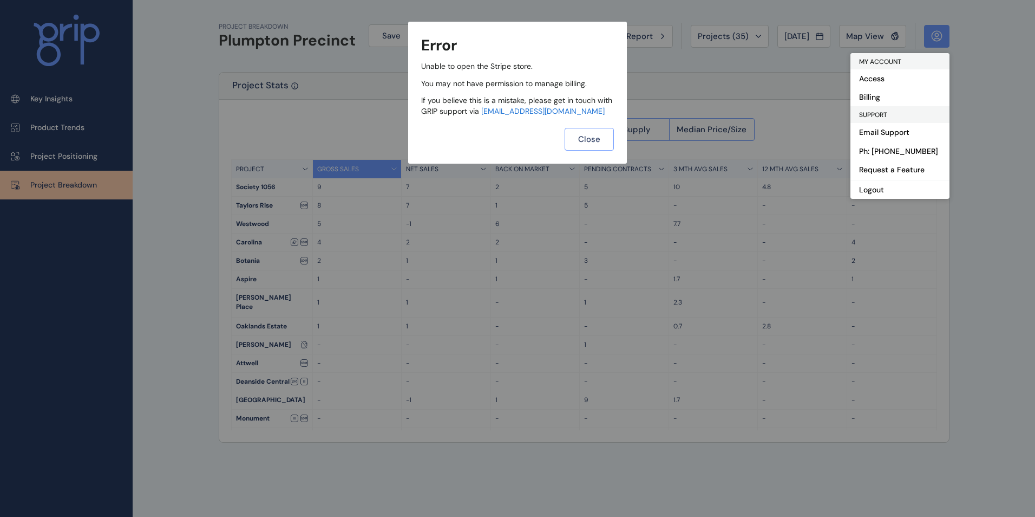
click at [590, 142] on span "Close" at bounding box center [589, 139] width 22 height 11
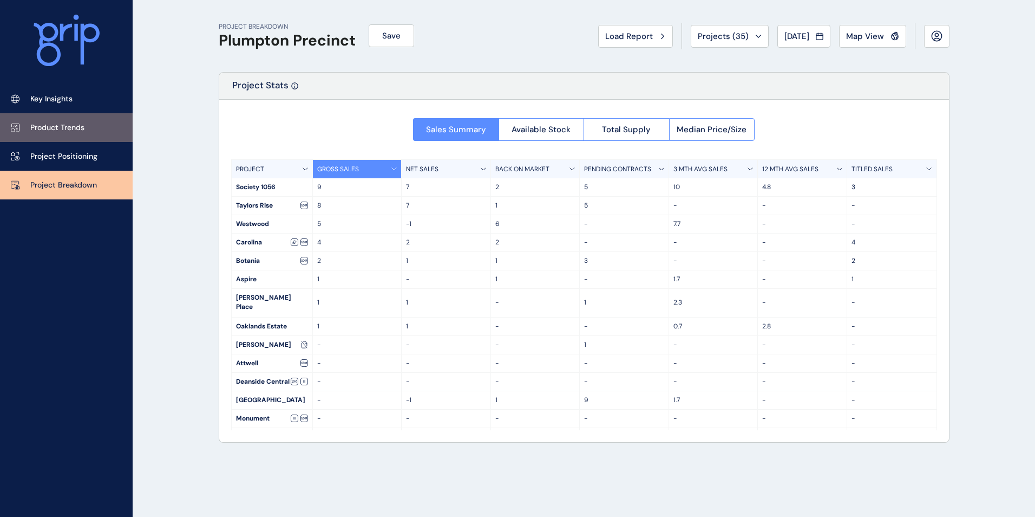
click at [69, 129] on p "Product Trends" at bounding box center [57, 127] width 54 height 11
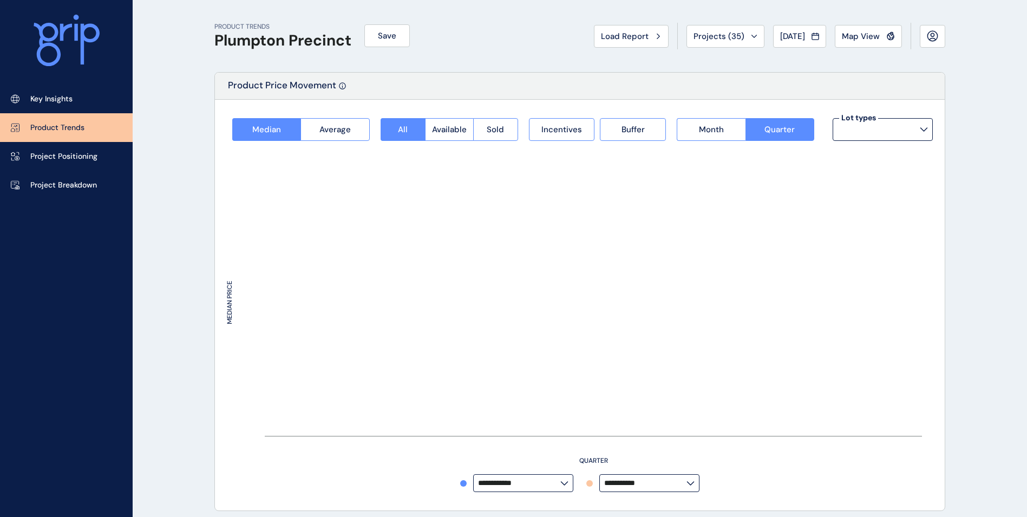
type input "**********"
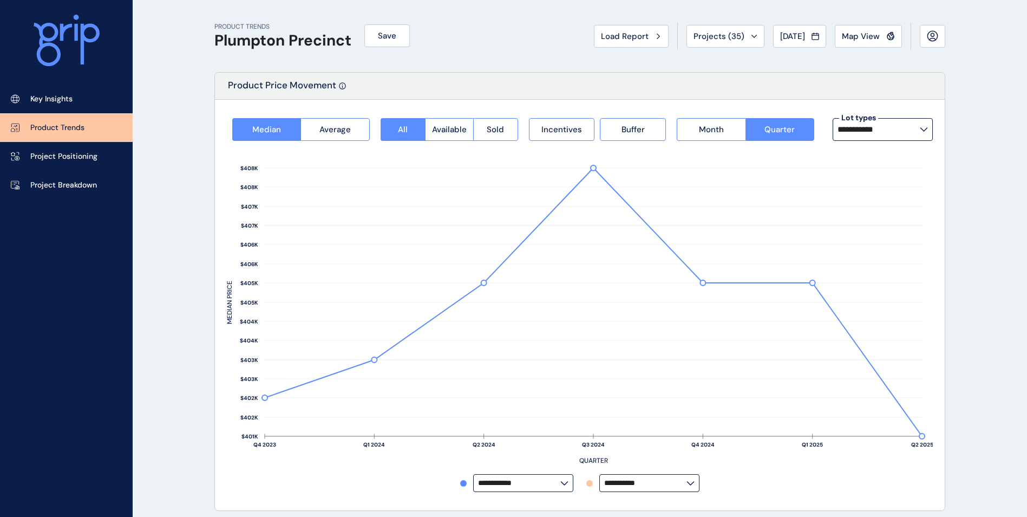
click at [926, 131] on icon at bounding box center [924, 129] width 8 height 4
click at [921, 129] on icon at bounding box center [924, 129] width 8 height 4
click at [920, 129] on input "**********" at bounding box center [879, 129] width 82 height 9
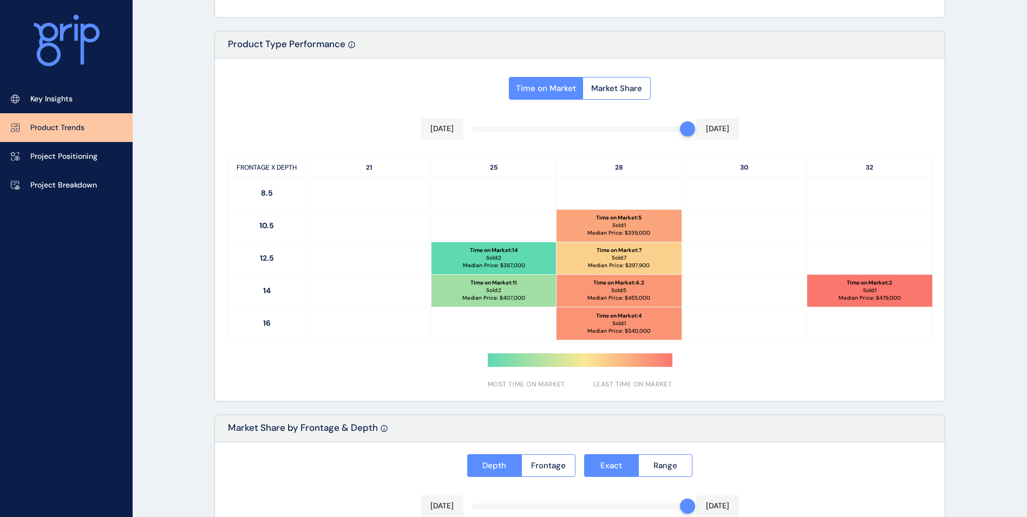
scroll to position [487, 0]
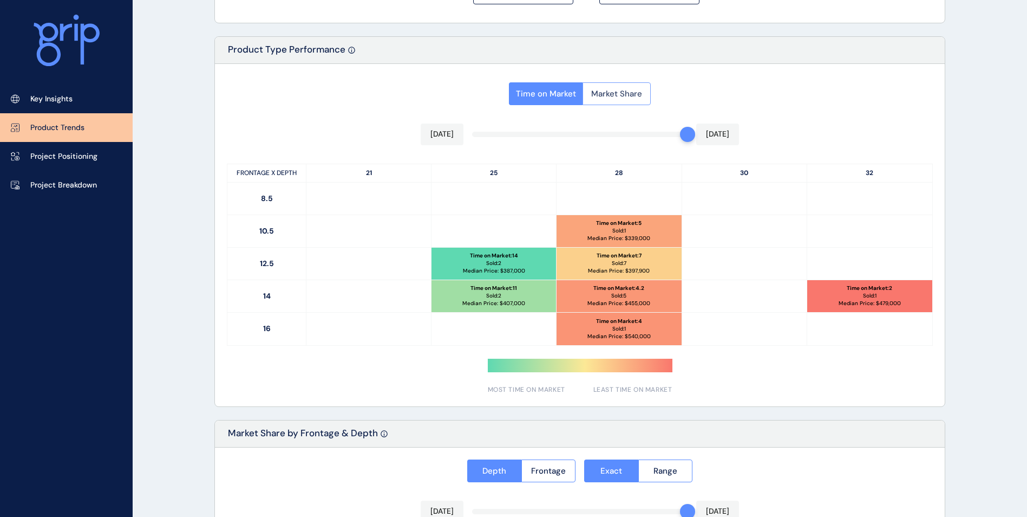
click at [620, 95] on span "Market Share" at bounding box center [616, 93] width 51 height 11
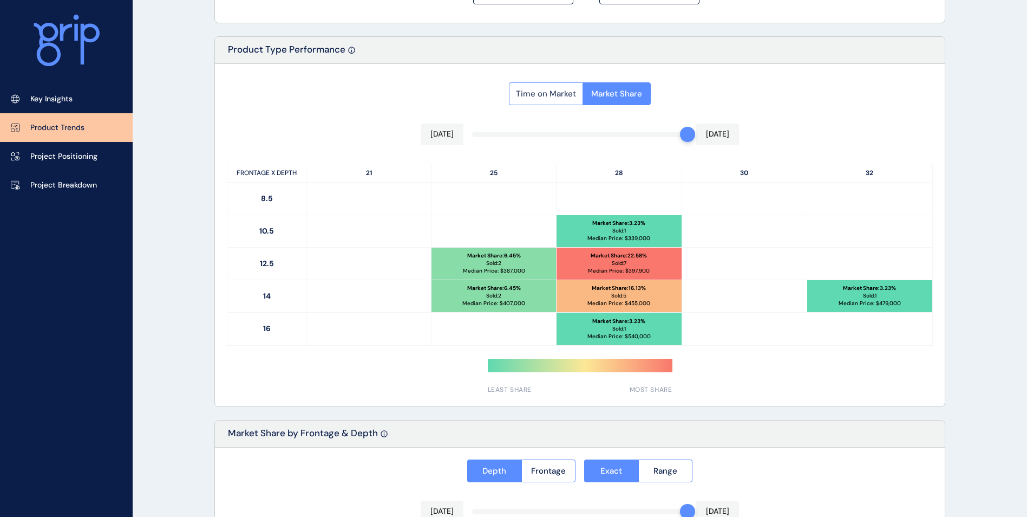
click at [547, 101] on button "Time on Market" at bounding box center [546, 93] width 74 height 23
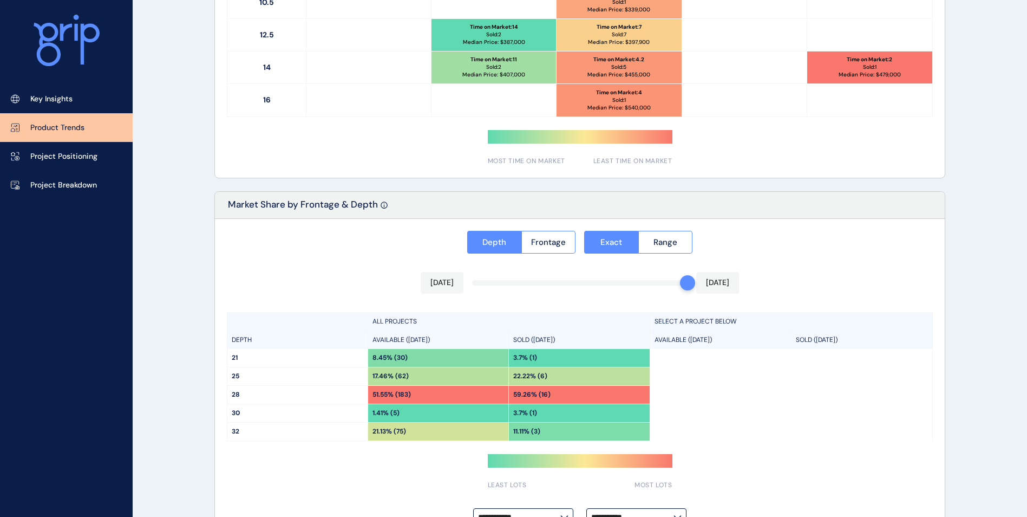
scroll to position [750, 0]
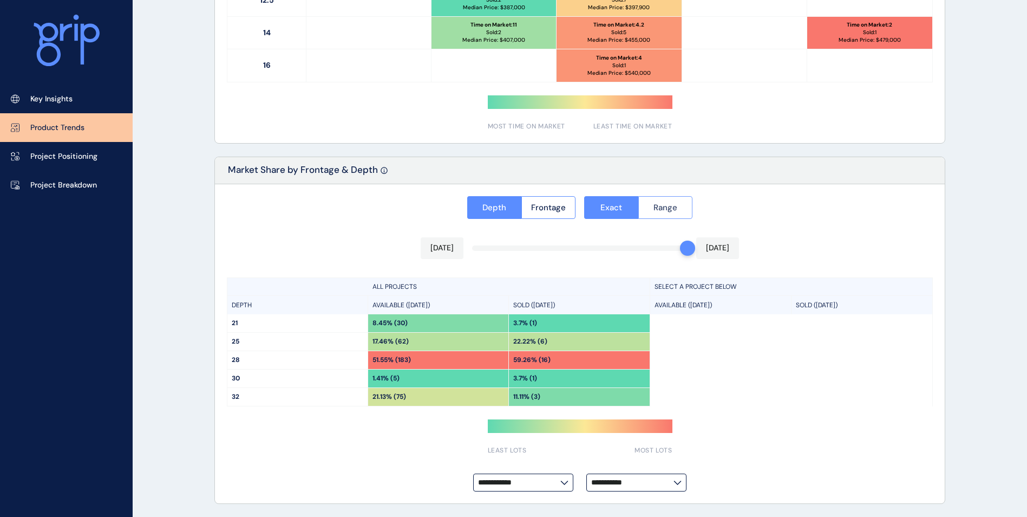
click at [672, 210] on span "Range" at bounding box center [665, 207] width 24 height 11
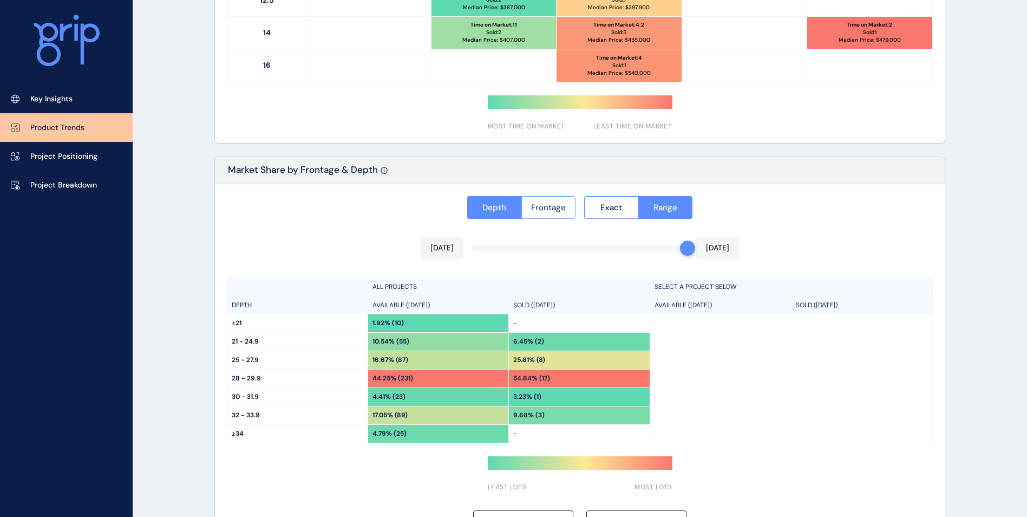
click at [551, 204] on span "Frontage" at bounding box center [548, 207] width 35 height 11
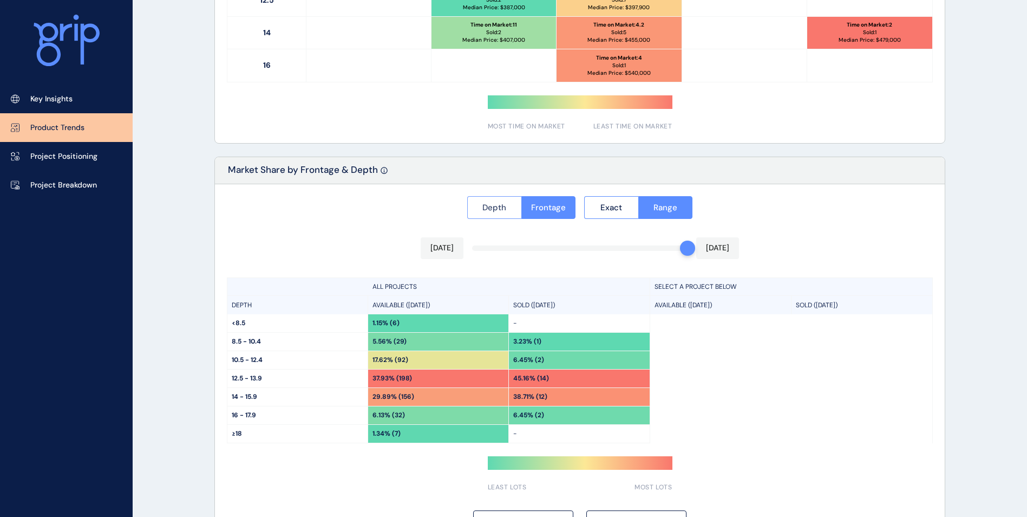
click at [496, 203] on span "Depth" at bounding box center [494, 207] width 24 height 11
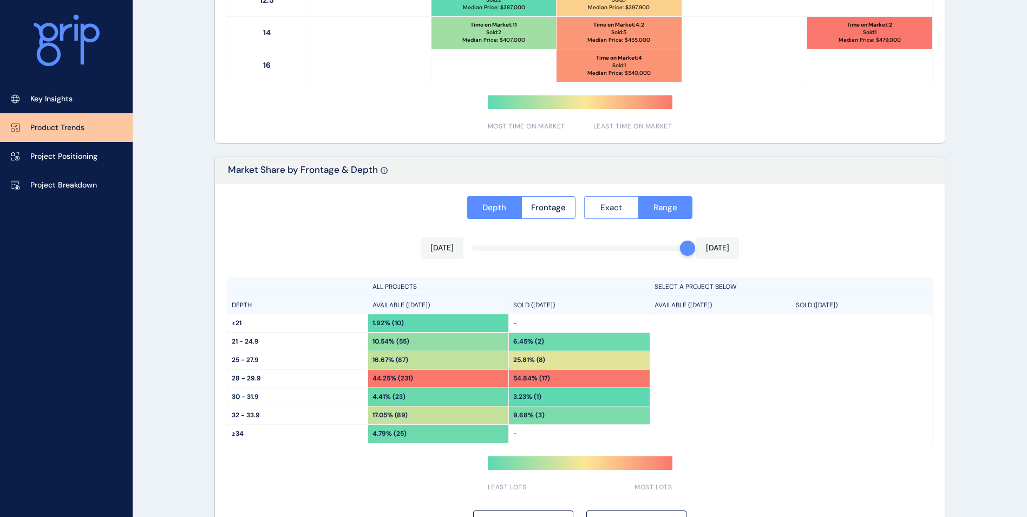
click at [629, 204] on button "Exact" at bounding box center [611, 207] width 54 height 23
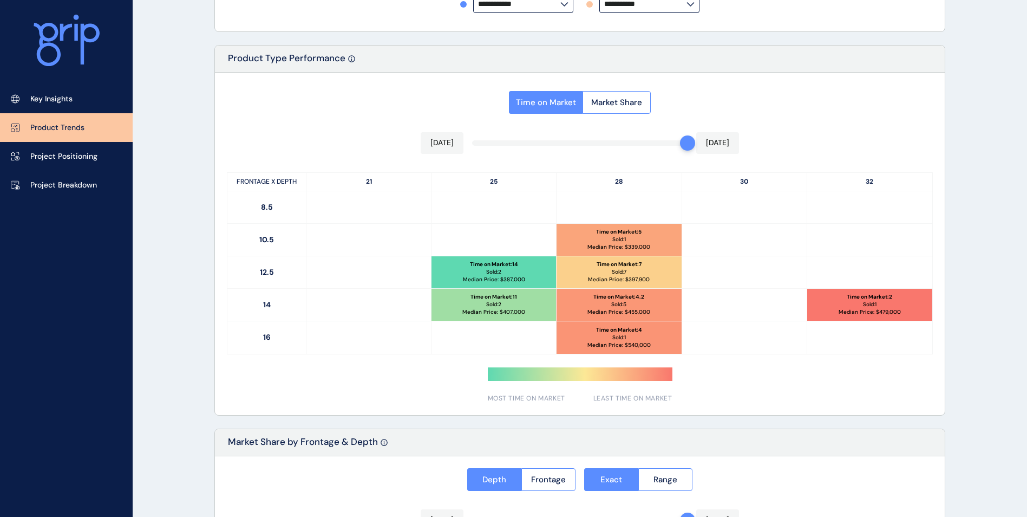
scroll to position [480, 0]
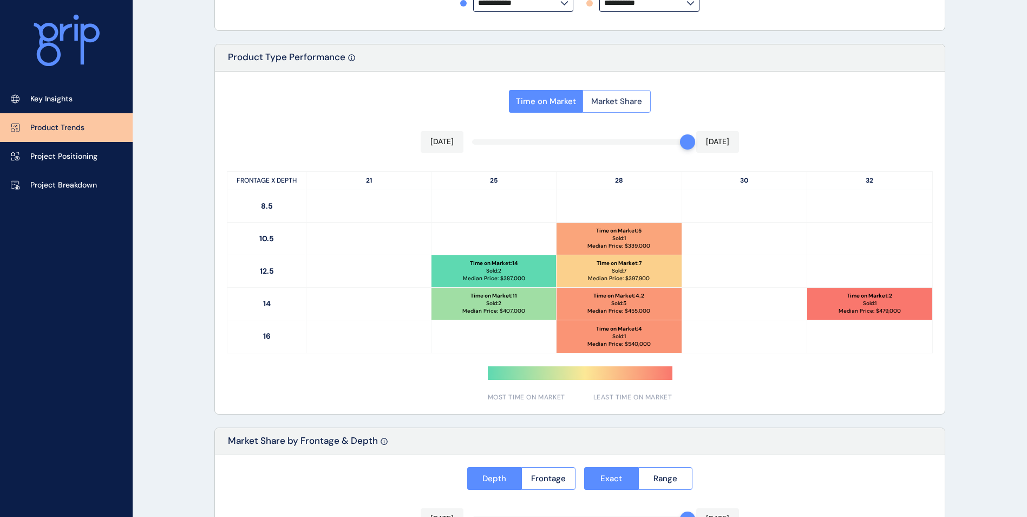
click at [625, 105] on span "Market Share" at bounding box center [616, 101] width 51 height 11
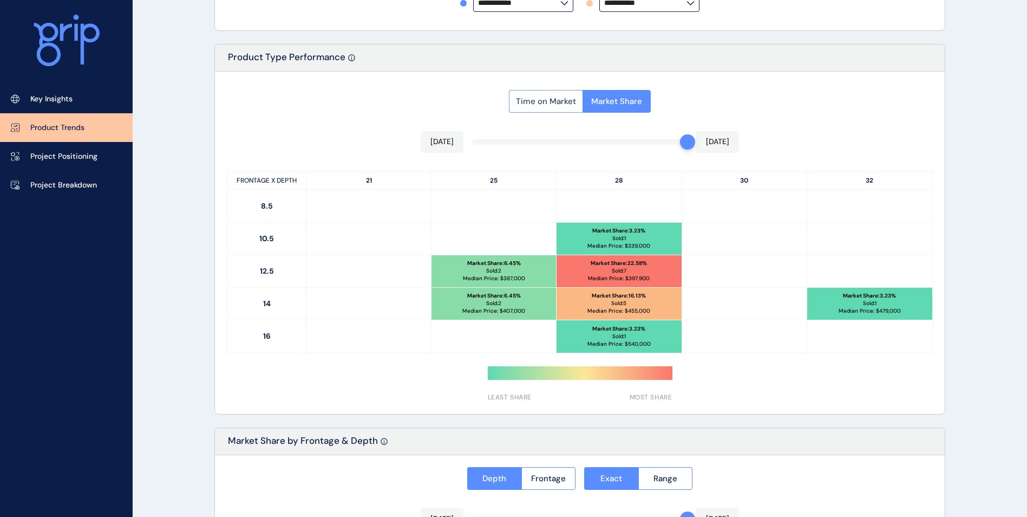
click at [540, 102] on span "Time on Market" at bounding box center [546, 101] width 60 height 11
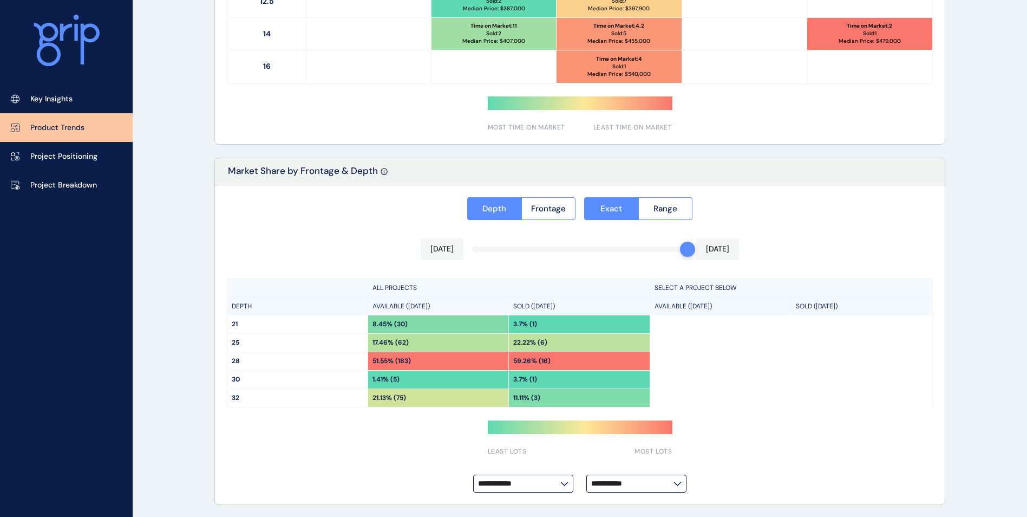
scroll to position [750, 0]
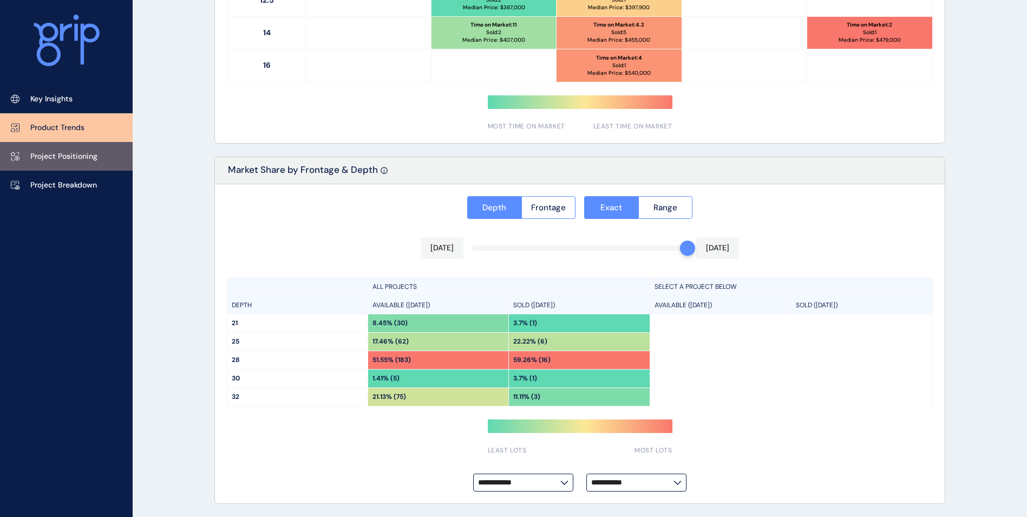
click at [75, 154] on p "Project Positioning" at bounding box center [63, 156] width 67 height 11
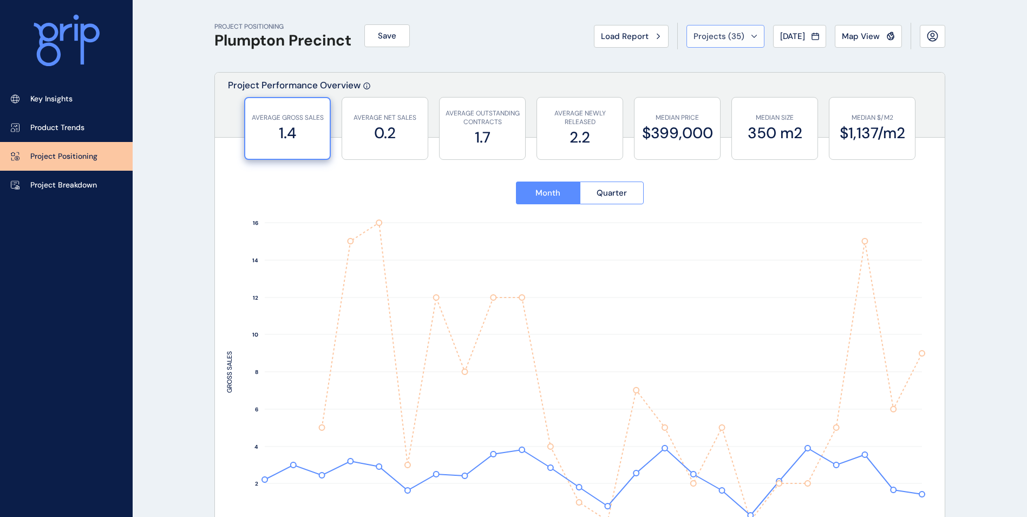
click at [748, 31] on div "Projects ( 35 )" at bounding box center [726, 36] width 64 height 11
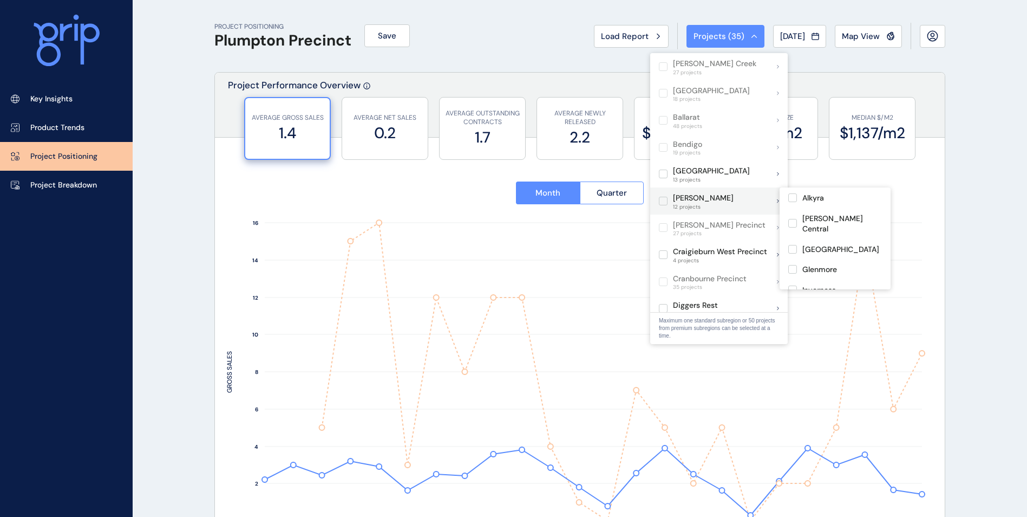
click at [663, 200] on label at bounding box center [663, 201] width 9 height 9
type input "****"
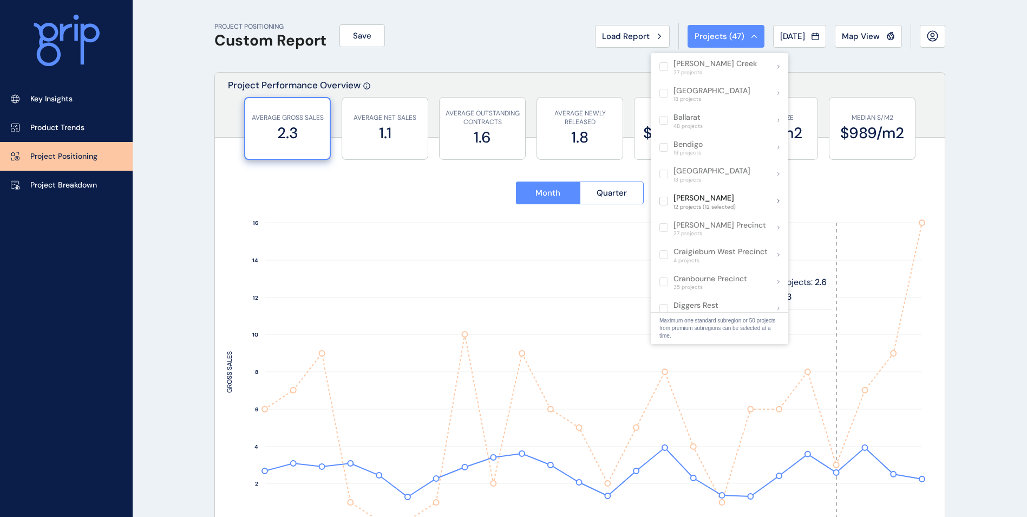
scroll to position [54, 0]
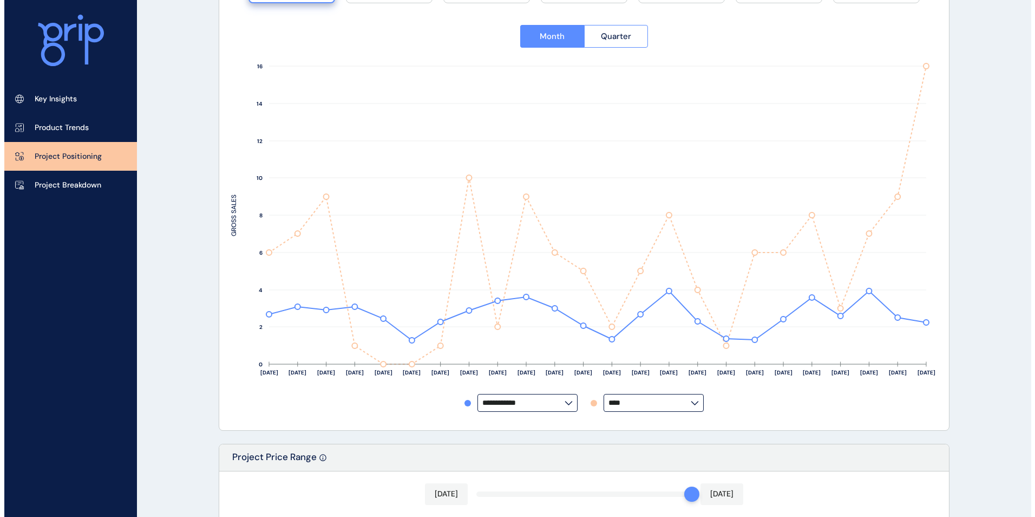
scroll to position [0, 0]
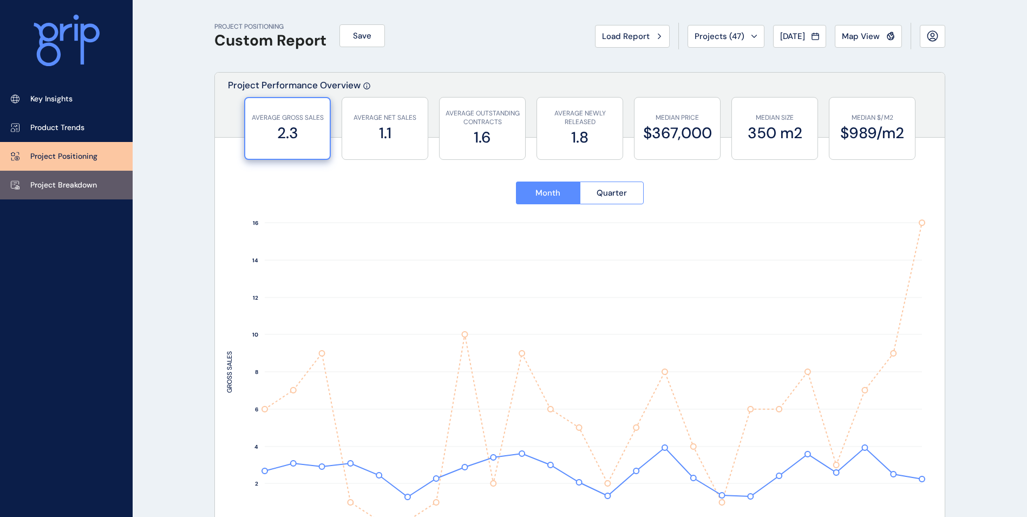
click at [67, 185] on p "Project Breakdown" at bounding box center [63, 185] width 67 height 11
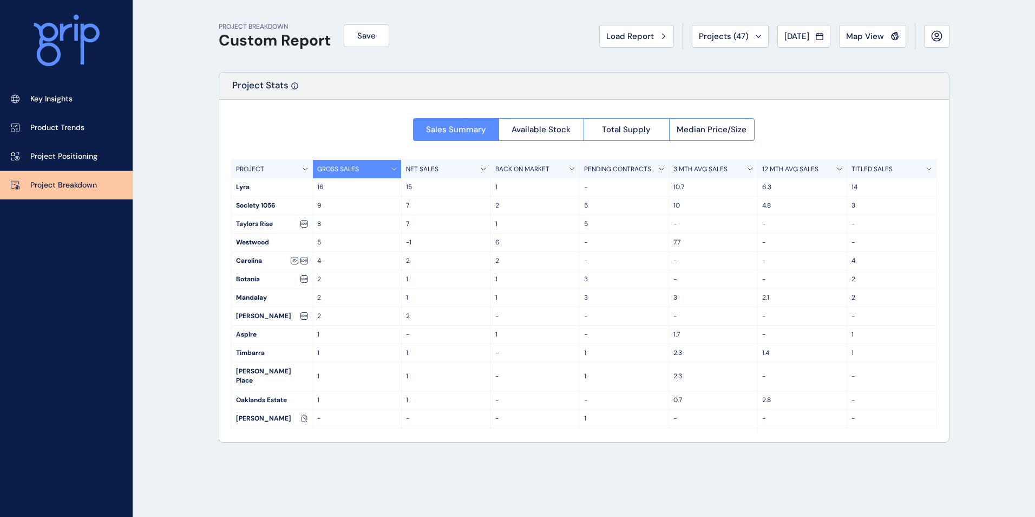
click at [394, 163] on div "GROSS SALES" at bounding box center [357, 169] width 89 height 18
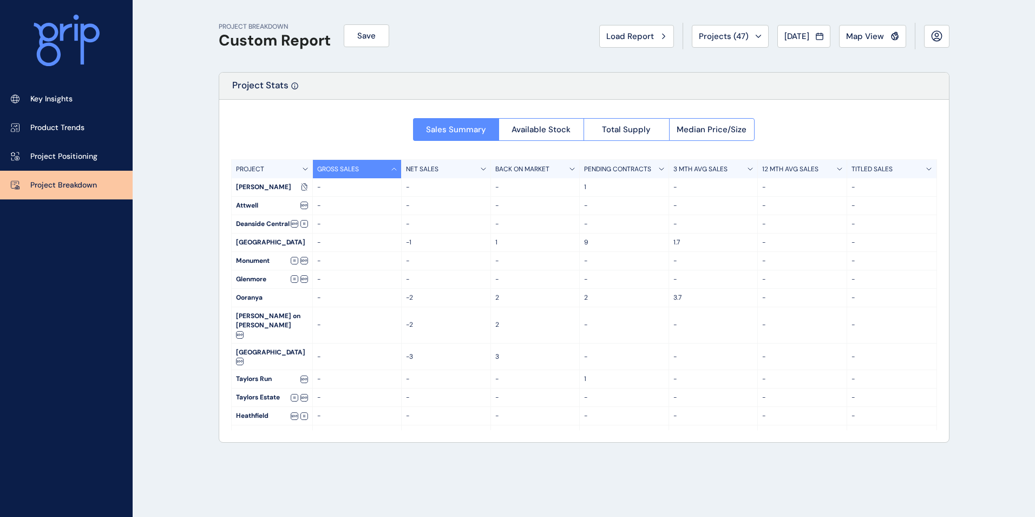
click at [394, 163] on div "GROSS SALES" at bounding box center [357, 169] width 89 height 18
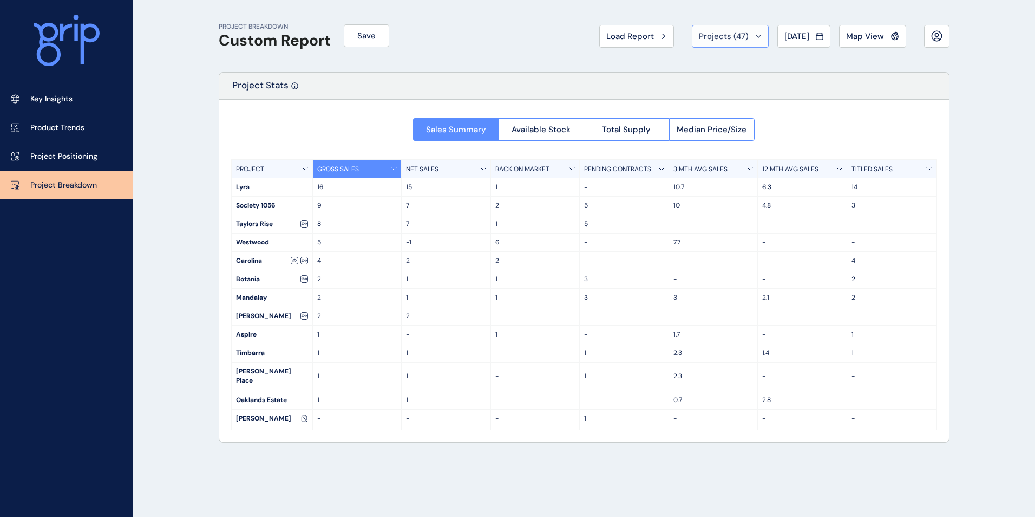
click at [751, 34] on div "Projects ( 47 )" at bounding box center [730, 36] width 63 height 11
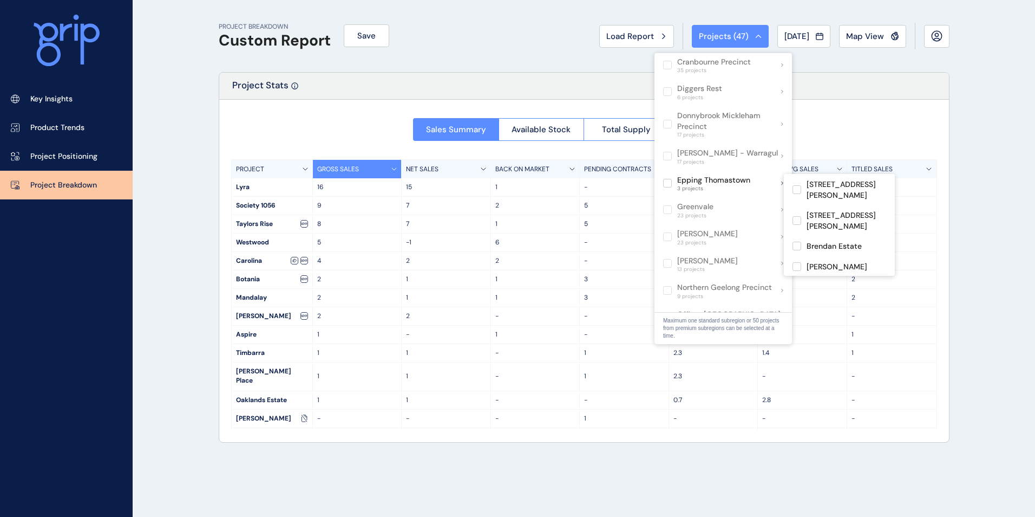
scroll to position [487, 0]
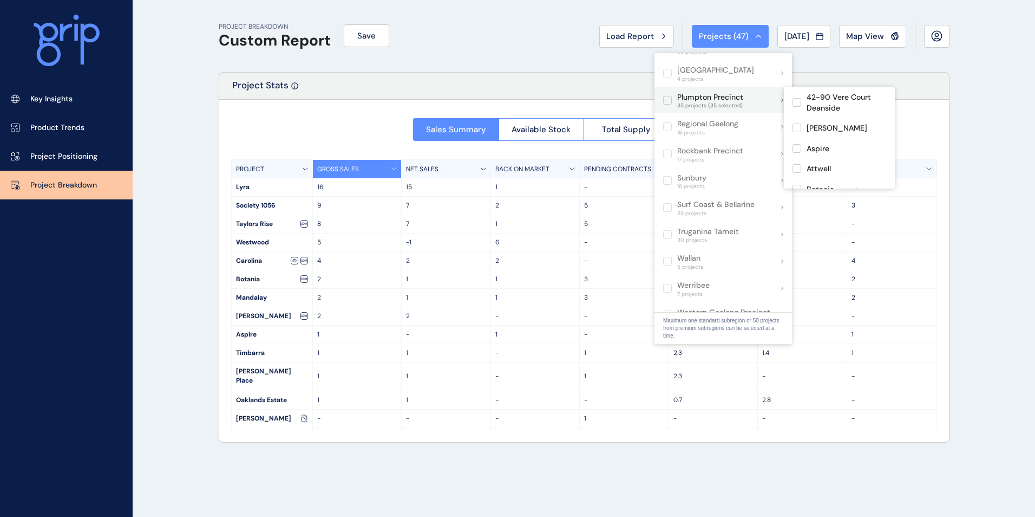
click at [667, 102] on label at bounding box center [667, 100] width 9 height 9
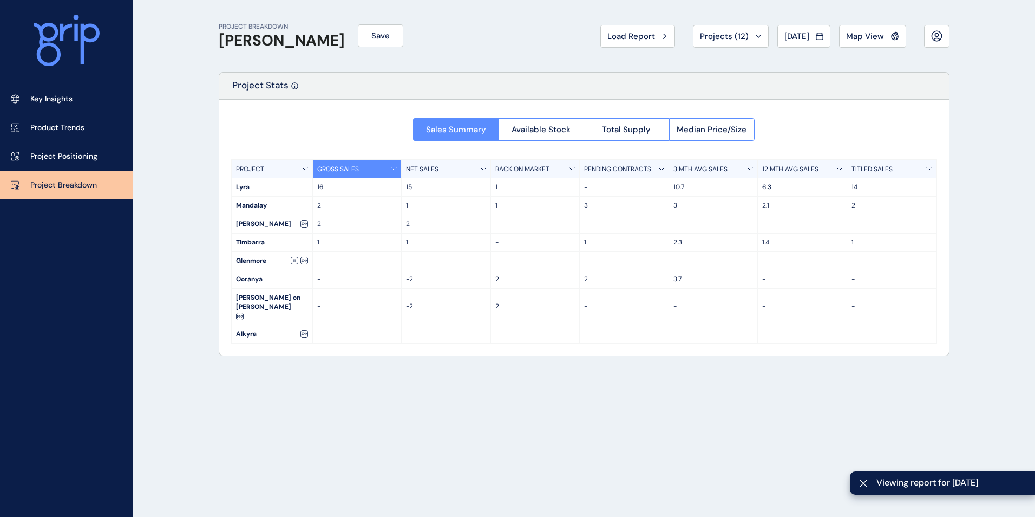
click at [1023, 153] on div "PROJECT BREAKDOWN Beveridge Save Load Report Projects ( 12 ) Jul 2025 2025 < > …" at bounding box center [517, 258] width 1035 height 517
